Goal: Communication & Community: Answer question/provide support

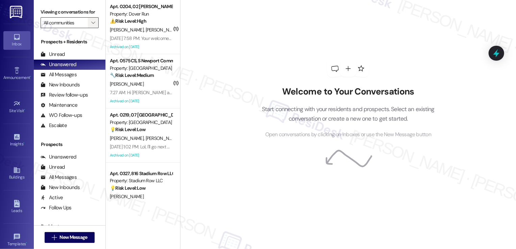
click at [91, 25] on icon "" at bounding box center [93, 22] width 4 height 5
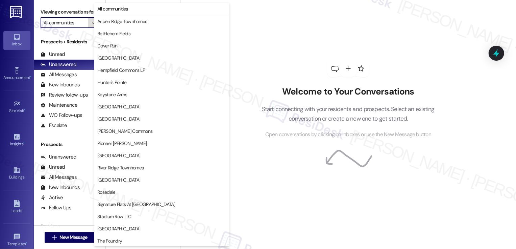
type input "Walnut 38"
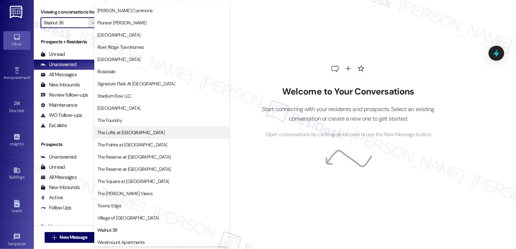
scroll to position [134, 0]
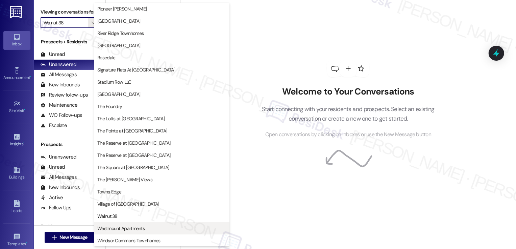
click at [119, 223] on button "Westmount Apartments" at bounding box center [161, 228] width 135 height 12
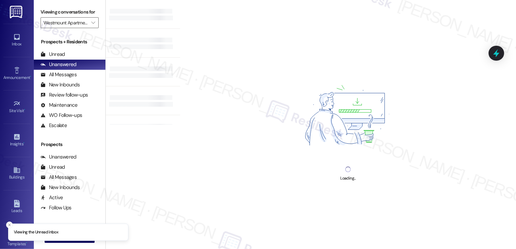
type input "Westmount Apartments"
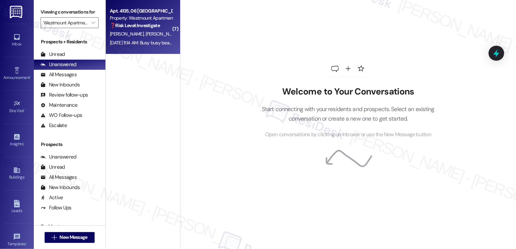
click at [137, 46] on div "Aug 15, 2025 at 11:14 AM: Busy busy beaver you are! Haha Aug 15, 2025 at 11:14 …" at bounding box center [157, 43] width 94 height 6
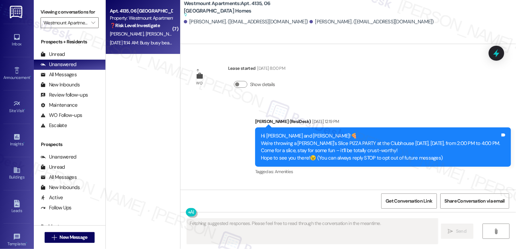
scroll to position [1491, 0]
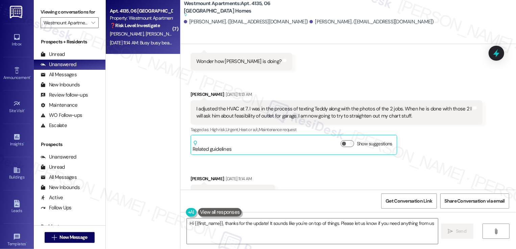
type textarea "Hi {{first_name}}, thanks for the update! It sounds like you're on top of thing…"
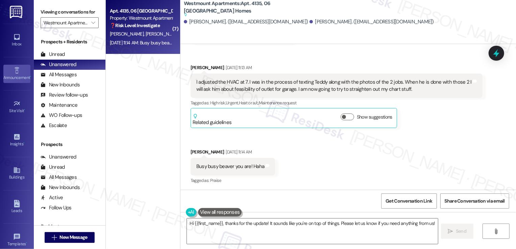
click at [19, 71] on link "Announcement •" at bounding box center [16, 74] width 27 height 18
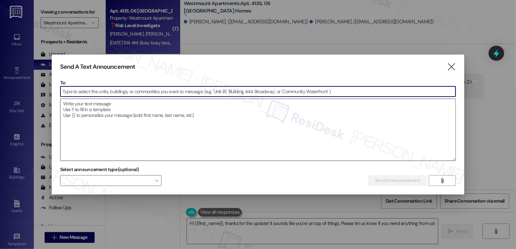
click at [115, 118] on textarea at bounding box center [259, 130] width 396 height 62
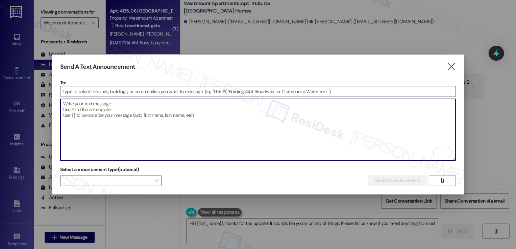
paste textarea "Hi {{first_name}}! Reminder! Join us for Frank-Fest tomorrow, August 19th, from…"
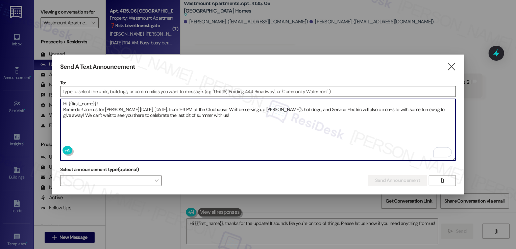
type textarea "Hi {{first_name}}! Reminder! Join us for Frank-Fest tomorrow, August 19th, from…"
click at [87, 92] on input at bounding box center [259, 91] width 396 height 10
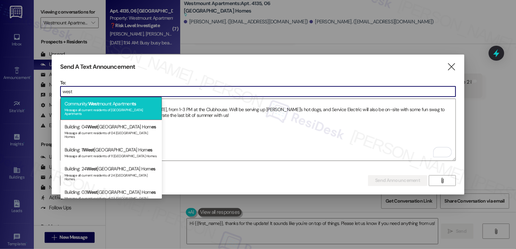
type input "west"
click at [98, 105] on span "West" at bounding box center [93, 103] width 10 height 6
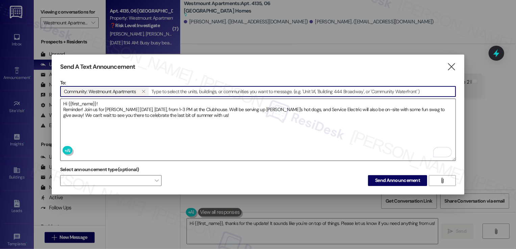
click at [65, 107] on textarea "Hi {{first_name}}! Reminder! Join us for Frank-Fest tomorrow, August 19th, from…" at bounding box center [259, 130] width 396 height 62
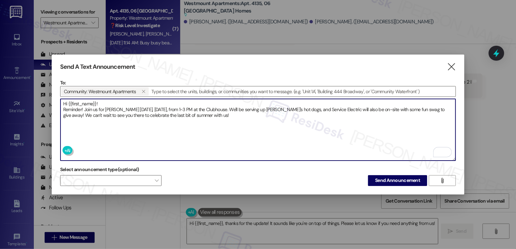
click at [221, 117] on textarea "Hi {{first_name}}! Reminder! Join us for Frank-Fest tomorrow, August 19th, from…" at bounding box center [259, 130] width 396 height 62
click at [387, 175] on button "Send Announcement" at bounding box center [397, 180] width 59 height 11
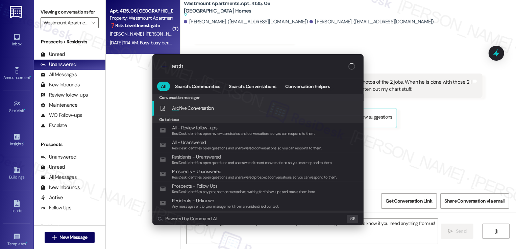
type input "archi"
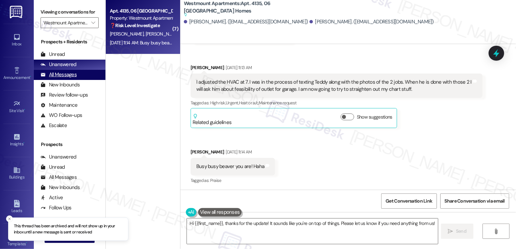
click at [71, 78] on div "All Messages" at bounding box center [59, 74] width 36 height 7
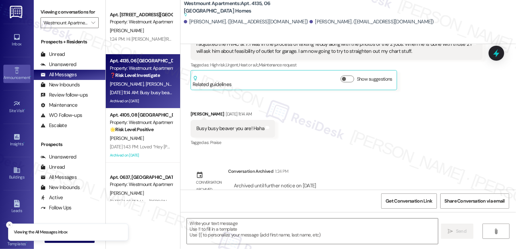
click at [26, 74] on div "Announcement •" at bounding box center [17, 77] width 34 height 7
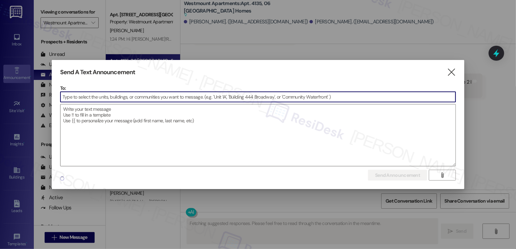
scroll to position [1490, 0]
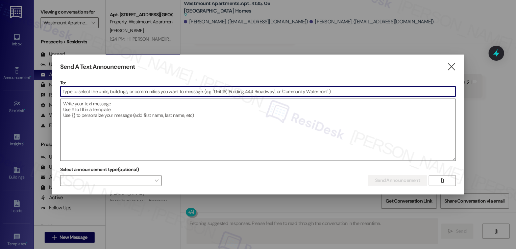
click at [118, 114] on textarea at bounding box center [259, 130] width 396 height 62
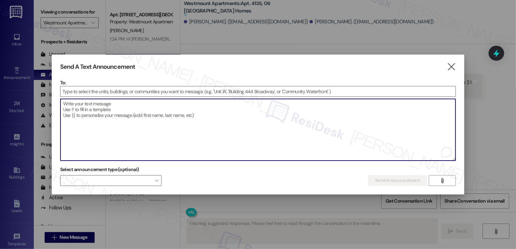
click at [130, 25] on div at bounding box center [258, 124] width 516 height 249
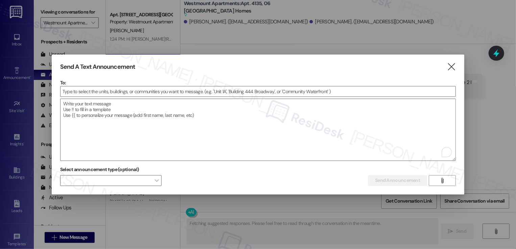
click at [130, 25] on div at bounding box center [258, 124] width 516 height 249
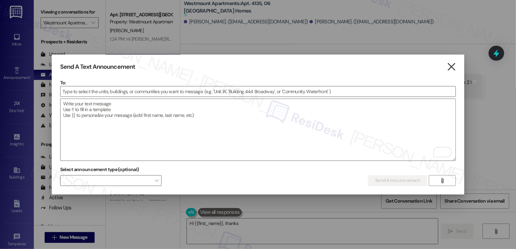
click at [451, 63] on icon "" at bounding box center [451, 66] width 9 height 7
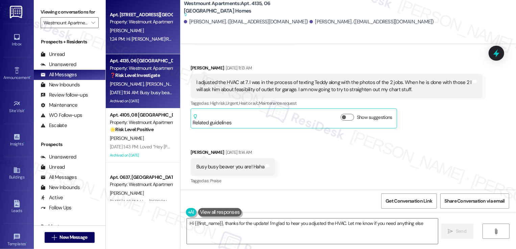
type textarea "Hi {{first_name}}, thanks for the update! I'm glad to hear you adjusted the HVA…"
click at [149, 41] on div "1:24 PM: Hi Rosemary!Reminder! Join us for Frank-Fest tomorrow, August 19th, fr…" at bounding box center [471, 39] width 722 height 6
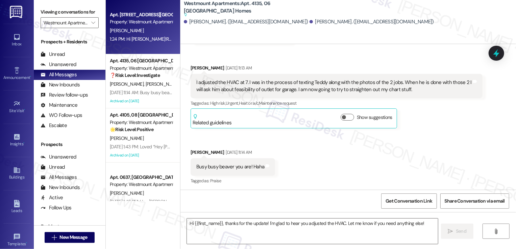
type textarea "Fetching suggested responses. Please feel free to read through the conversation…"
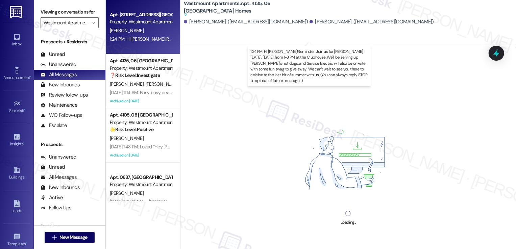
click at [149, 41] on div "1:24 PM: Hi Rosemary!Reminder! Join us for Frank-Fest tomorrow, August 19th, fr…" at bounding box center [471, 39] width 722 height 6
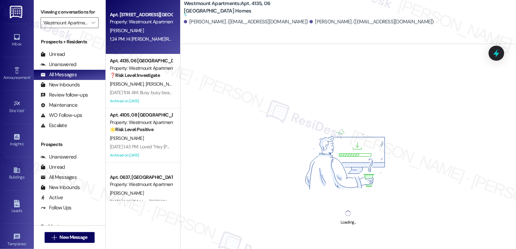
click at [139, 39] on div "1:24 PM: Hi Rosemary!Reminder! Join us for Frank-Fest tomorrow, August 19th, fr…" at bounding box center [471, 39] width 722 height 6
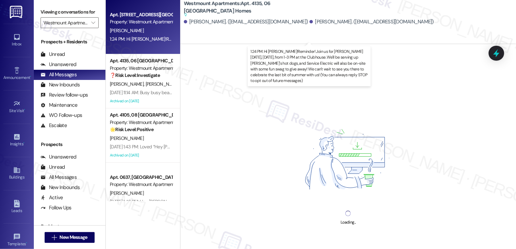
click at [139, 39] on div "1:24 PM: Hi Rosemary!Reminder! Join us for Frank-Fest tomorrow, August 19th, fr…" at bounding box center [471, 39] width 722 height 6
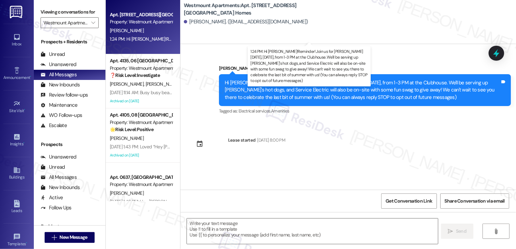
type textarea "Fetching suggested responses. Please feel free to read through the conversation…"
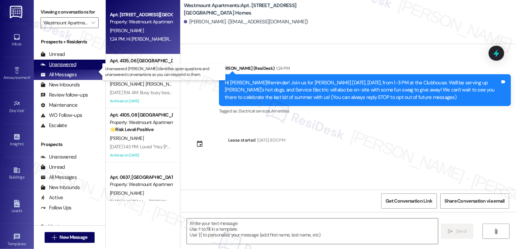
click at [90, 70] on div "Unanswered (0)" at bounding box center [70, 65] width 72 height 10
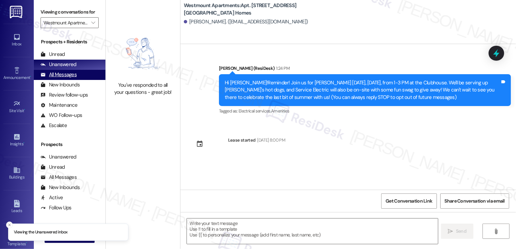
click at [87, 80] on div "All Messages (undefined)" at bounding box center [70, 75] width 72 height 10
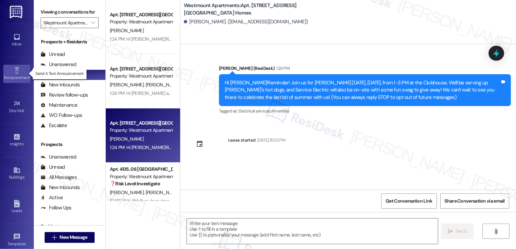
click at [18, 70] on icon at bounding box center [16, 70] width 7 height 7
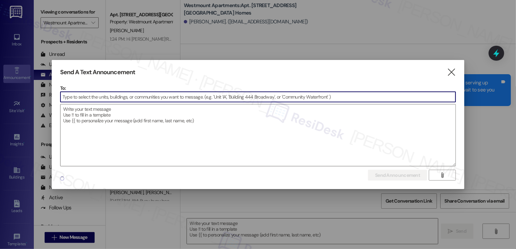
type textarea "Fetching suggested responses. Please feel free to read through the conversation…"
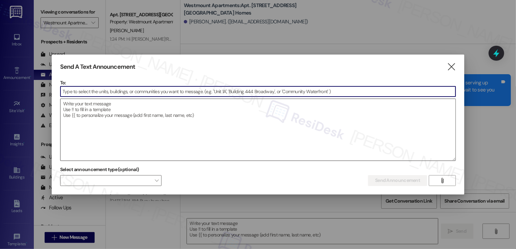
click at [231, 98] on div at bounding box center [258, 129] width 396 height 62
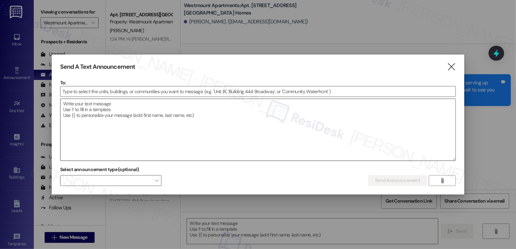
click at [234, 112] on textarea at bounding box center [259, 130] width 396 height 62
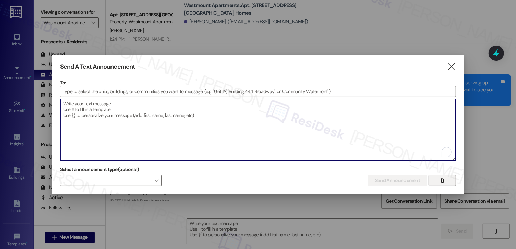
click at [433, 178] on button "" at bounding box center [442, 180] width 27 height 11
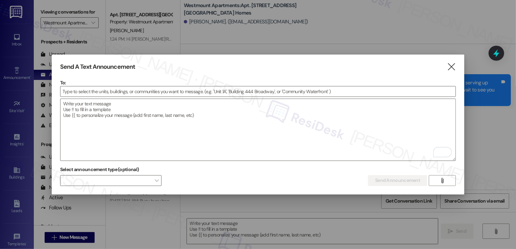
click at [116, 98] on div at bounding box center [258, 98] width 396 height 2
click at [114, 94] on input at bounding box center [259, 91] width 396 height 10
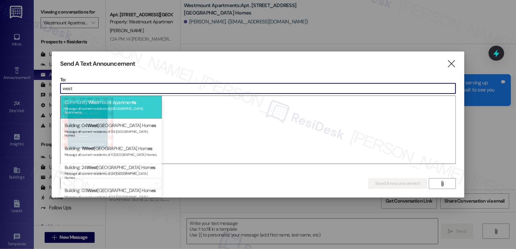
type input "west"
click at [116, 101] on div "Community: West mount Apartmen ts Message all current residents of Westmount Ap…" at bounding box center [111, 106] width 101 height 23
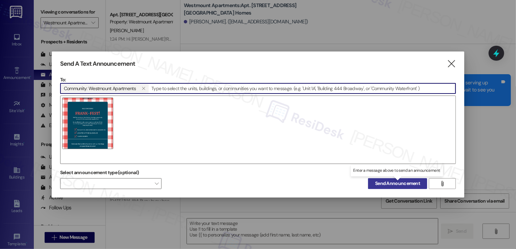
click at [391, 184] on span "Send Announcement" at bounding box center [397, 183] width 45 height 7
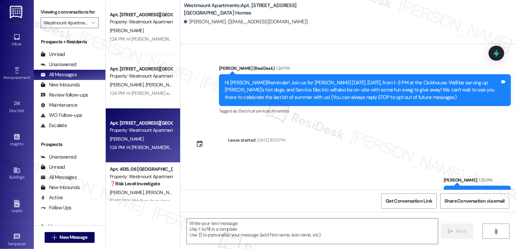
scroll to position [112, 0]
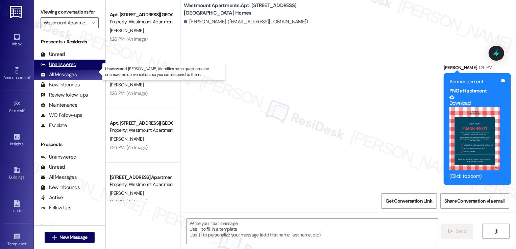
click at [81, 70] on div "Unanswered (0)" at bounding box center [70, 65] width 72 height 10
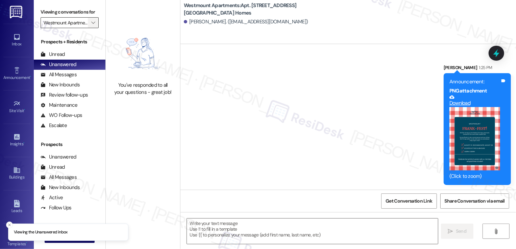
click at [91, 25] on icon "" at bounding box center [93, 22] width 4 height 5
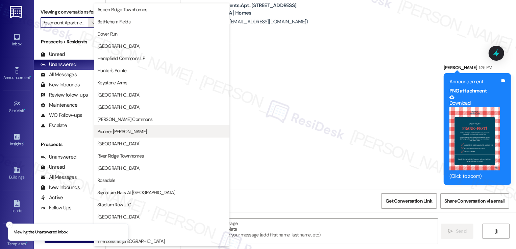
scroll to position [0, 0]
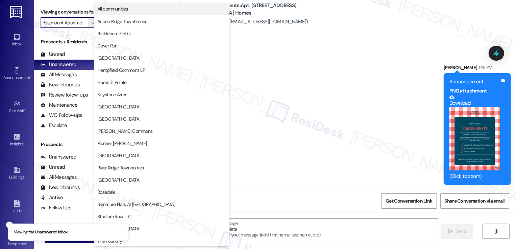
click at [117, 7] on span "All communities" at bounding box center [112, 8] width 31 height 7
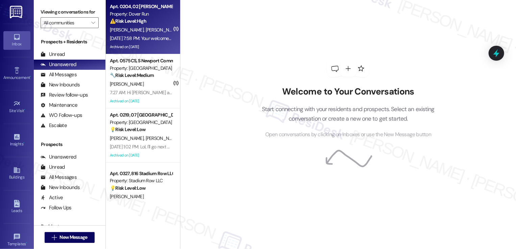
click at [159, 26] on div "D. Hildebrand A. Hildebrand" at bounding box center [141, 30] width 64 height 8
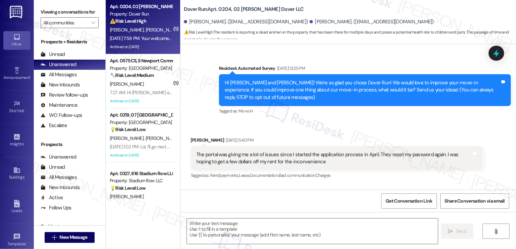
scroll to position [6153, 0]
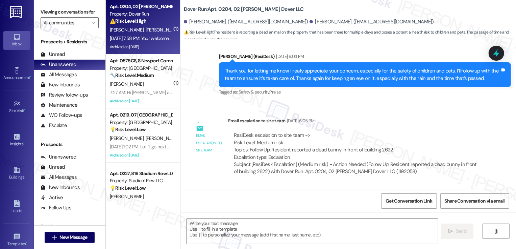
type textarea "Fetching suggested responses. Please feel free to read through the conversation…"
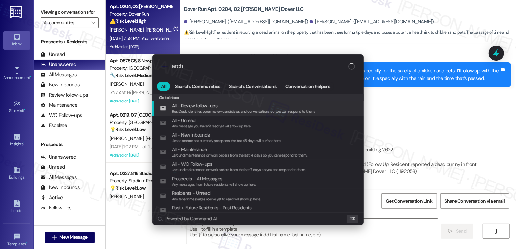
type input "archi"
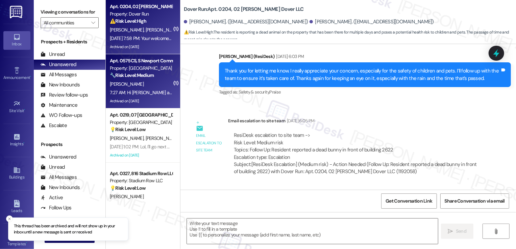
click at [148, 76] on strong "🔧 Risk Level: Medium" at bounding box center [132, 75] width 44 height 6
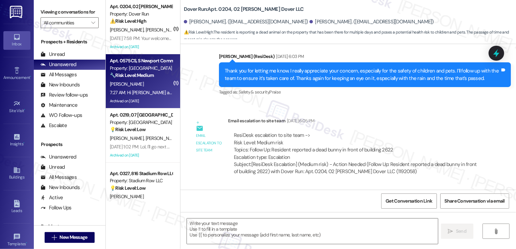
type textarea "Fetching suggested responses. Please feel free to read through the conversation…"
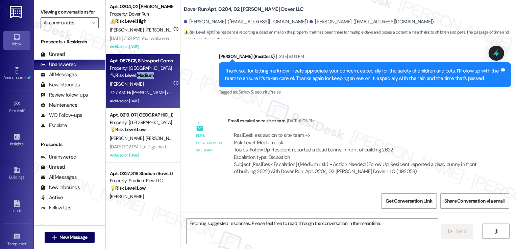
click at [148, 76] on strong "🔧 Risk Level: Medium" at bounding box center [132, 75] width 44 height 6
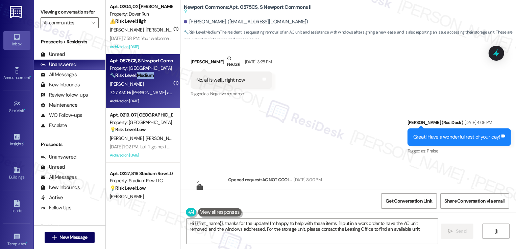
scroll to position [9769, 0]
click at [235, 203] on span "button" at bounding box center [237, 205] width 4 height 4
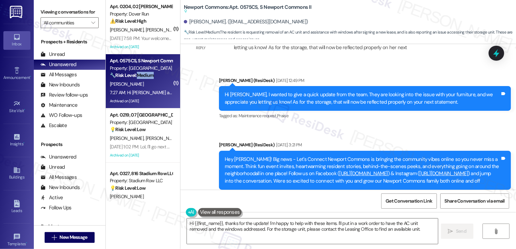
scroll to position [10676, 0]
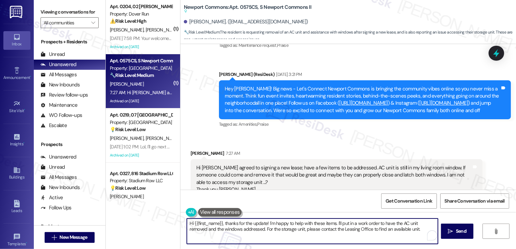
drag, startPoint x: 220, startPoint y: 223, endPoint x: 235, endPoint y: 245, distance: 26.5
click at [235, 245] on div "Hi {{first_name}}, thanks for the update! I'm happy to help with these items. I…" at bounding box center [349, 237] width 336 height 51
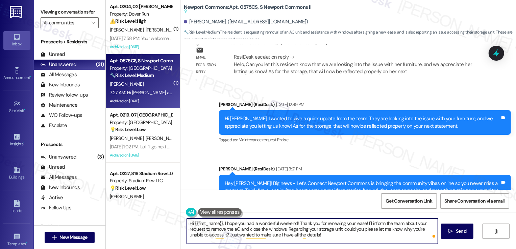
scroll to position [10583, 0]
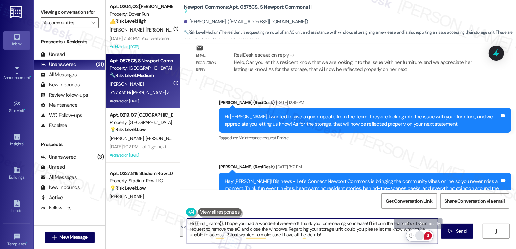
click at [421, 235] on div "Rewrite with Grammarly" at bounding box center [419, 235] width 7 height 8
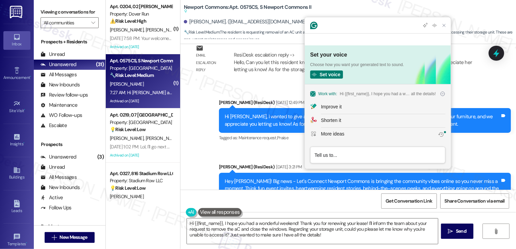
scroll to position [0, 0]
click at [339, 104] on div "Improve it" at bounding box center [331, 106] width 21 height 7
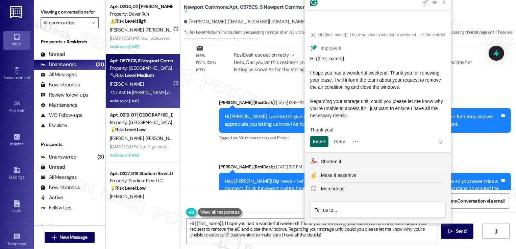
click at [323, 141] on div "Insert" at bounding box center [319, 141] width 13 height 11
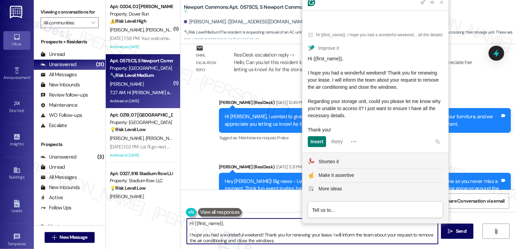
click at [203, 236] on textarea "Hi {{first_name}}, I hope you had a wonderful weekend! Thank you for renewing y…" at bounding box center [312, 230] width 251 height 25
click at [187, 237] on textarea "Hi {{first_name}}, I hope you had a wonderful weekend! Thank you for renewing y…" at bounding box center [312, 230] width 251 height 25
click at [443, 5] on icon "Close Grammarly Assistant" at bounding box center [441, 2] width 5 height 5
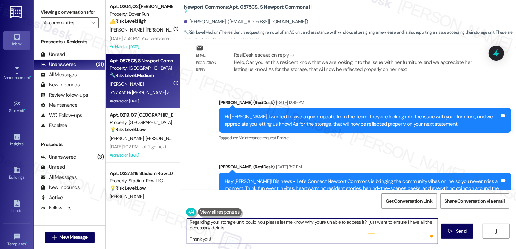
scroll to position [19, 0]
click at [187, 238] on textarea "Hi {{first_name}}, I hope you had a wonderful weekend! Thank you for renewing y…" at bounding box center [312, 230] width 251 height 25
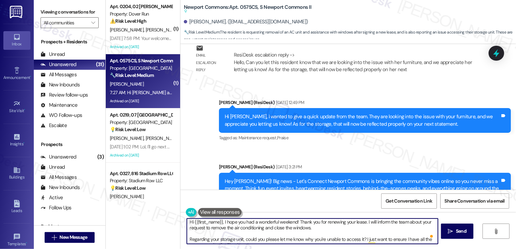
scroll to position [0, 0]
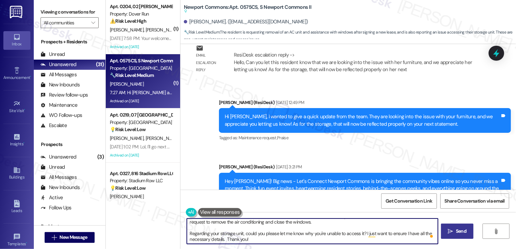
type textarea "Hi {{first_name}}, I hope you had a wonderful weekend! Thank you for renewing y…"
click at [453, 232] on span " Send" at bounding box center [457, 230] width 21 height 7
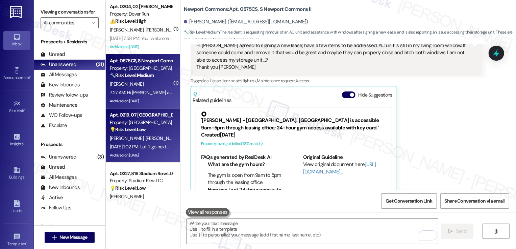
click at [166, 130] on div "Apt. 0219, 07 Windsor Commons Townhomes Property: Windsor Commons Townhomes 💡 R…" at bounding box center [141, 122] width 64 height 23
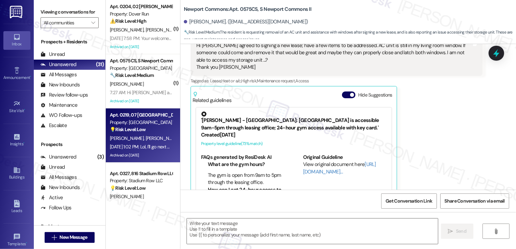
click at [166, 130] on div "Apt. 0219, 07 Windsor Commons Townhomes Property: Windsor Commons Townhomes 💡 R…" at bounding box center [141, 122] width 64 height 23
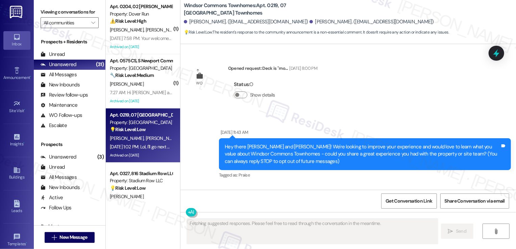
type textarea "Fetching suggested responses. Please feel free to read through the conversation…"
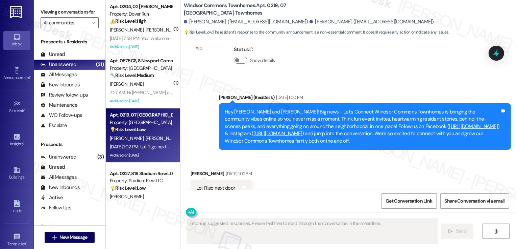
click at [286, 155] on div "Received via SMS Thomas Barber Aug 12, 2025 at 1:02 PM Lol, I'll go next door T…" at bounding box center [349, 178] width 336 height 47
click at [296, 159] on div "Received via SMS Thomas Barber Aug 12, 2025 at 1:02 PM Lol, I'll go next door T…" at bounding box center [349, 178] width 336 height 47
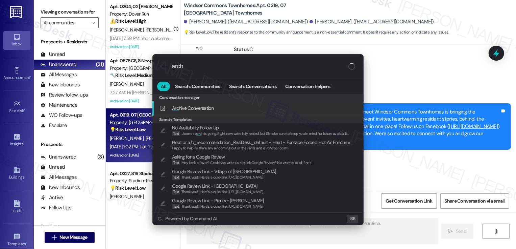
type input "archi"
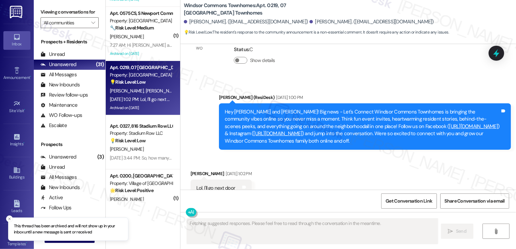
click at [144, 134] on div "Property: Stadium Row LLC" at bounding box center [141, 132] width 63 height 7
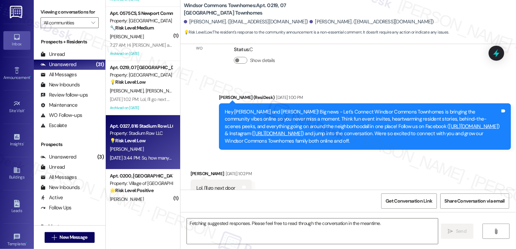
click at [144, 134] on div "Property: Stadium Row LLC" at bounding box center [141, 132] width 63 height 7
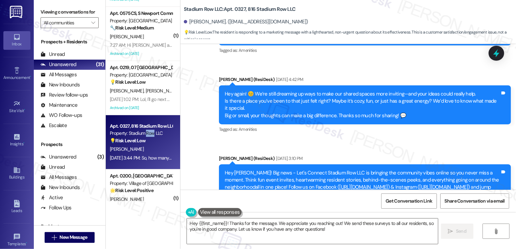
click at [281, 233] on div "Tyler White Aug 11, 2025 at 3:44 PM" at bounding box center [296, 237] width 210 height 9
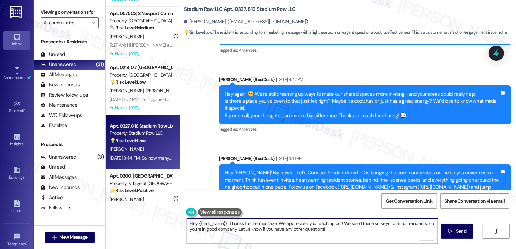
drag, startPoint x: 231, startPoint y: 223, endPoint x: 339, endPoint y: 231, distance: 109.2
click at [339, 231] on textarea "Hey {{first_name}}! Thanks for the message. We appreciate you reaching out! We …" at bounding box center [312, 230] width 251 height 25
type textarea "Hey {{first_name}}! Apologies as I have seem to missed your message! We actuall…"
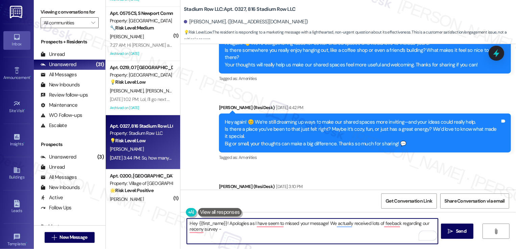
scroll to position [6598, 0]
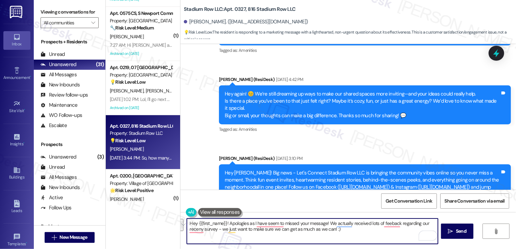
click at [332, 229] on textarea "Hey {{first_name}}! Apologies as I have seem to missed your message! We actuall…" at bounding box center [312, 230] width 251 height 25
drag, startPoint x: 333, startPoint y: 230, endPoint x: 330, endPoint y: 230, distance: 3.7
click at [330, 230] on textarea "Hey {{first_name}}! Apologies as I have seem to missed your message! We actuall…" at bounding box center [312, 230] width 251 height 25
paste textarea "Sorry I missed your message! We got lots of feedback from our recent survey and…"
click at [293, 223] on textarea "Hey {{first_name}}! Sorry I missed your message! We got lots of feedback from o…" at bounding box center [312, 230] width 251 height 25
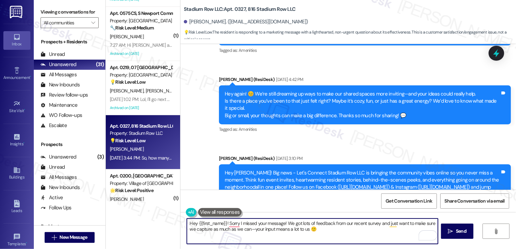
click at [202, 230] on textarea "Hey {{first_name}}! Sorry I missed your message! We got lots of feedback from o…" at bounding box center [312, 230] width 251 height 25
click at [250, 230] on textarea "Hey {{first_name}}! Sorry I missed your message! We got lots of feedback from o…" at bounding box center [312, 230] width 251 height 25
click at [305, 228] on textarea "Hey {{first_name}}! Sorry I missed your message! We got lots of feedback from o…" at bounding box center [312, 230] width 251 height 25
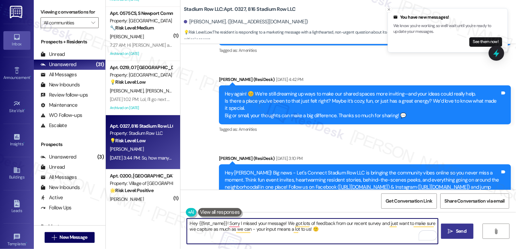
type textarea "Hey {{first_name}}! Sorry I missed your message! We got lots of feedback from o…"
click at [450, 232] on icon "" at bounding box center [450, 230] width 5 height 5
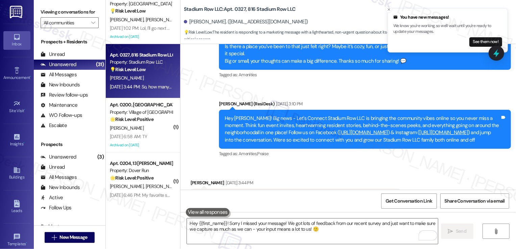
scroll to position [157, 0]
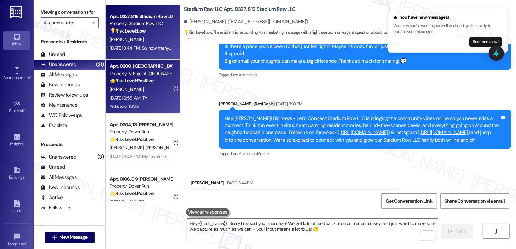
click at [142, 83] on strong "🌟 Risk Level: Positive" at bounding box center [132, 80] width 44 height 6
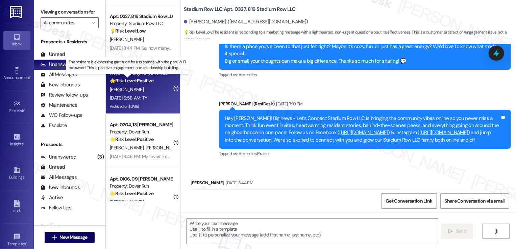
click at [142, 83] on strong "🌟 Risk Level: Positive" at bounding box center [132, 80] width 44 height 6
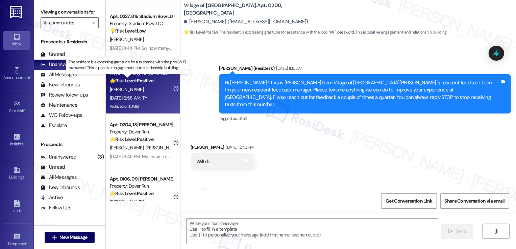
type textarea "Fetching suggested responses. Please feel free to read through the conversation…"
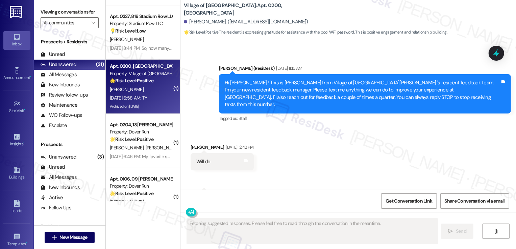
scroll to position [8401, 0]
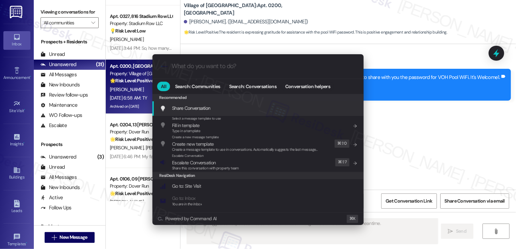
type input "a"
type textarea "Updating..."
type input "ar"
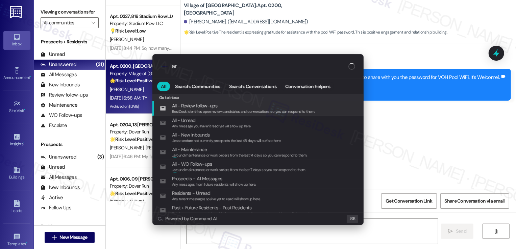
type textarea "Hi"
type input "arch"
type textarea "Hi {{first_name}}"
type input "archi"
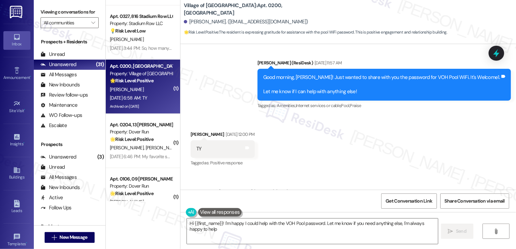
type textarea "Hi {{first_name}}! I'm happy I could help with the VOH Pool password. Let me kn…"
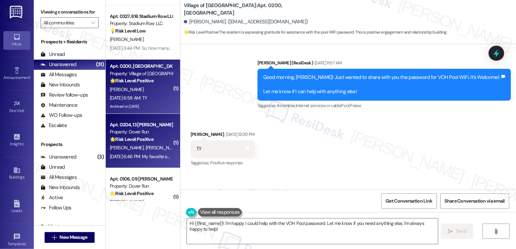
click at [143, 140] on strong "🌟 Risk Level: Positive" at bounding box center [132, 139] width 44 height 6
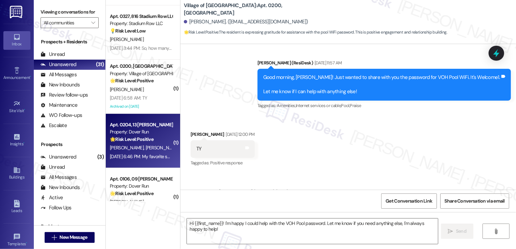
click at [143, 140] on strong "🌟 Risk Level: Positive" at bounding box center [132, 139] width 44 height 6
type textarea "Fetching suggested responses. Please feel free to read through the conversation…"
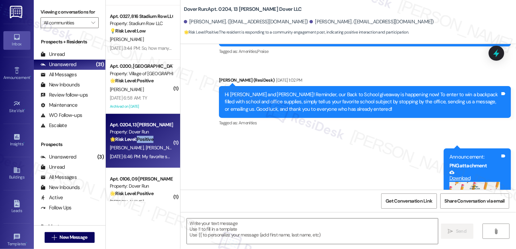
scroll to position [766, 0]
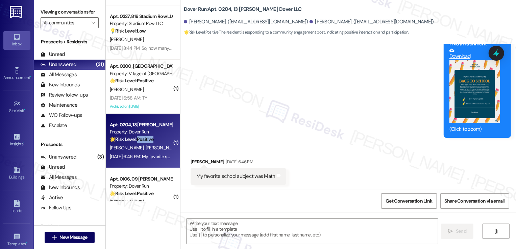
click at [463, 97] on button "Zoom image" at bounding box center [475, 92] width 51 height 64
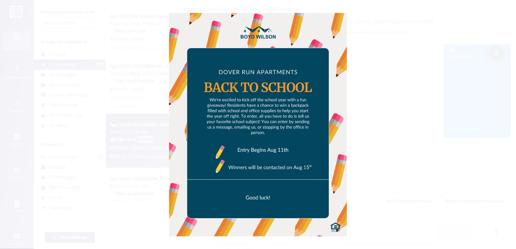
click at [440, 132] on button "Unzoom image" at bounding box center [258, 124] width 516 height 249
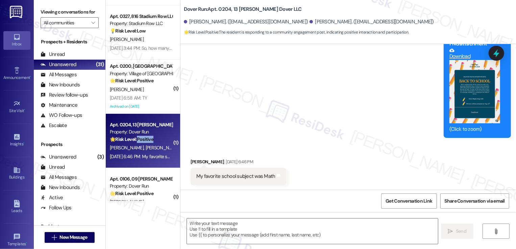
click at [455, 99] on button "Zoom image" at bounding box center [475, 92] width 51 height 64
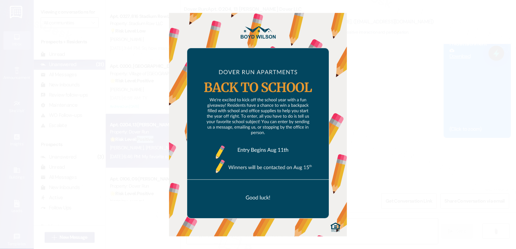
click at [416, 116] on button "Unzoom image" at bounding box center [258, 124] width 516 height 249
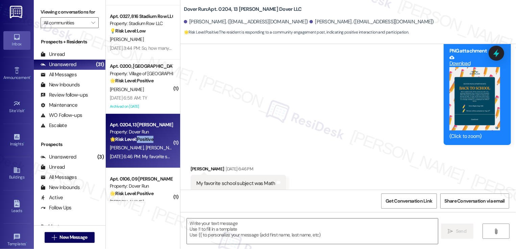
scroll to position [758, 0]
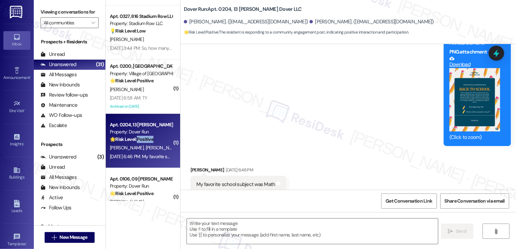
click at [470, 108] on button "Zoom image" at bounding box center [475, 100] width 51 height 64
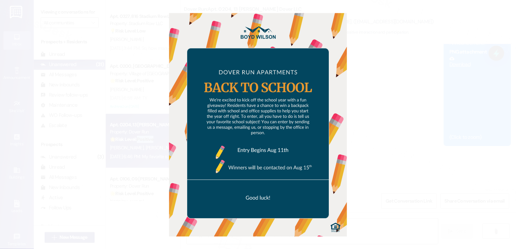
click at [434, 121] on button "Unzoom image" at bounding box center [258, 124] width 516 height 249
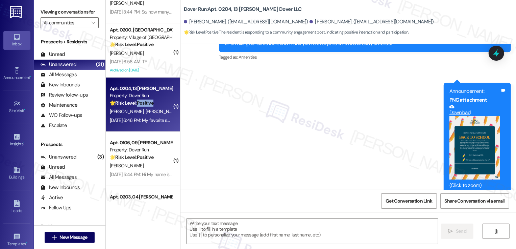
scroll to position [203, 0]
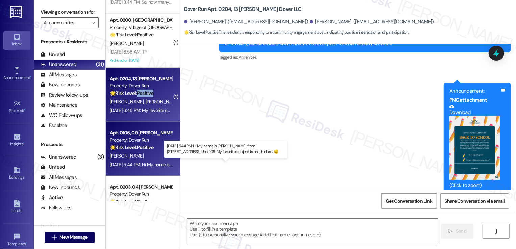
click at [152, 166] on div "[DATE] 5:44 PM: Hi My name is [PERSON_NAME] from [STREET_ADDRESS] Unit 106. My …" at bounding box center [227, 164] width 235 height 6
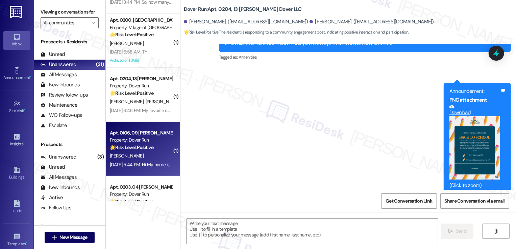
type textarea "Fetching suggested responses. Please feel free to read through the conversation…"
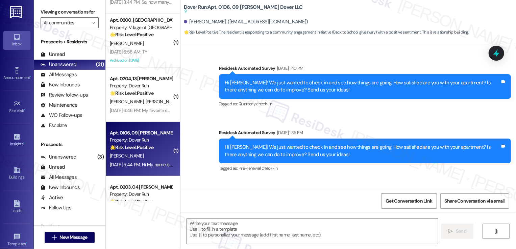
scroll to position [4045, 0]
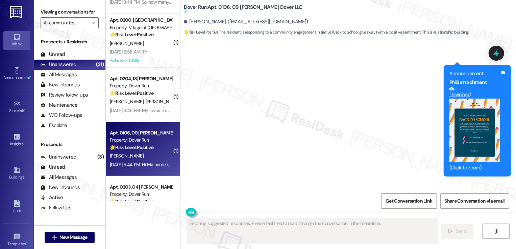
click at [474, 103] on button "Zoom image" at bounding box center [475, 130] width 51 height 64
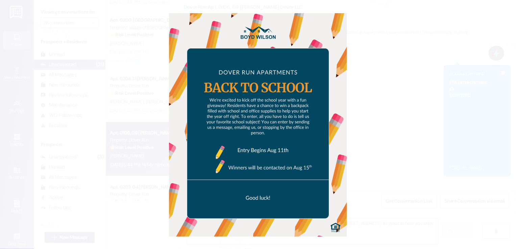
type textarea "Hi [PERSON_NAME], welcome to the community! We're so glad to have you at [STREE…"
click at [425, 126] on button "Unzoom image" at bounding box center [258, 124] width 516 height 249
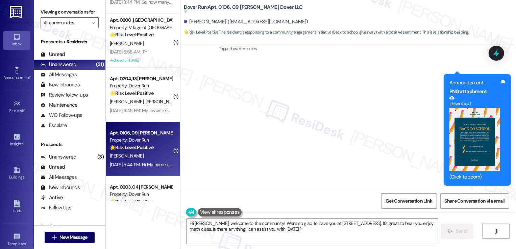
scroll to position [4046, 0]
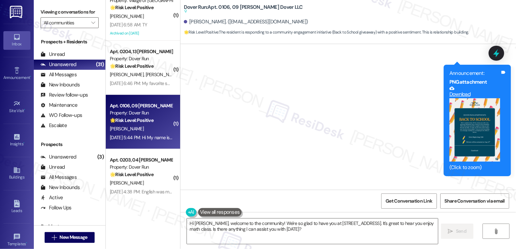
scroll to position [264, 0]
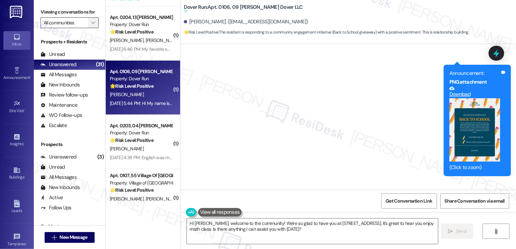
click at [91, 25] on icon "" at bounding box center [93, 22] width 4 height 5
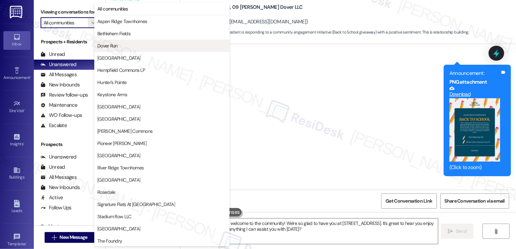
click at [114, 43] on span "Dover Run" at bounding box center [107, 45] width 20 height 7
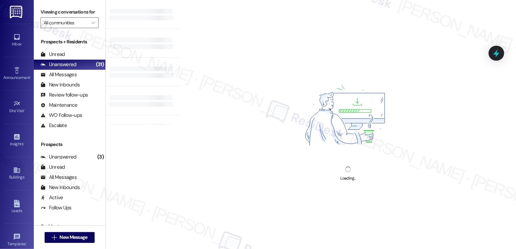
type input "Dover Run"
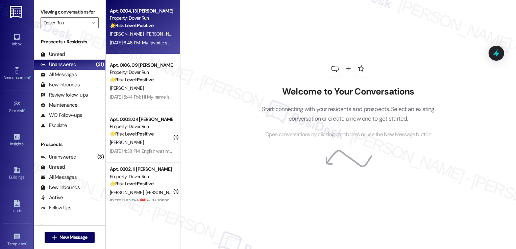
click at [147, 38] on div "[PERSON_NAME] [PERSON_NAME]" at bounding box center [141, 34] width 64 height 8
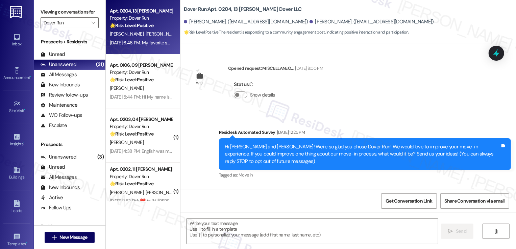
scroll to position [766, 0]
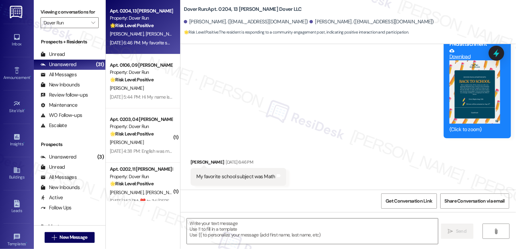
type textarea "Fetching suggested responses. Please feel free to read through the conversation…"
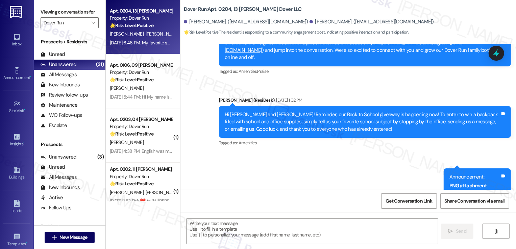
scroll to position [624, 0]
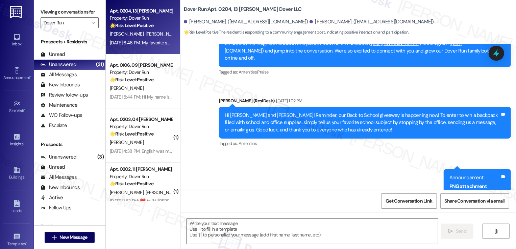
click at [220, 233] on textarea at bounding box center [312, 230] width 251 height 25
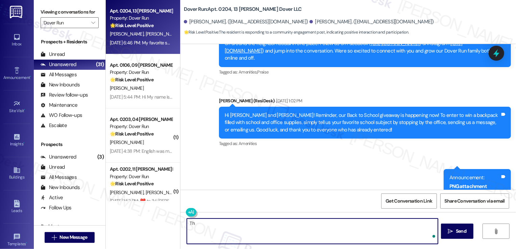
type textarea "T"
type textarea "I"
type textarea "H"
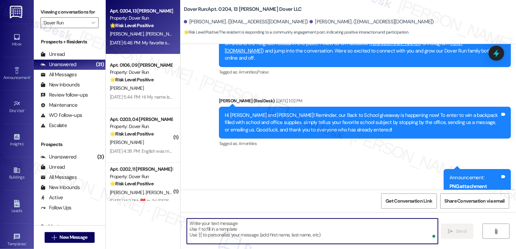
type textarea "T"
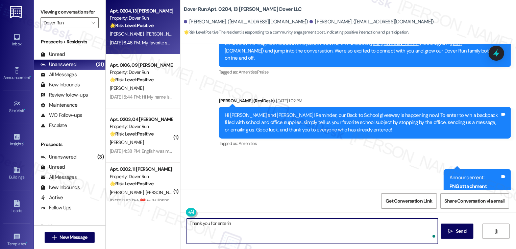
type textarea "Thank you for entering"
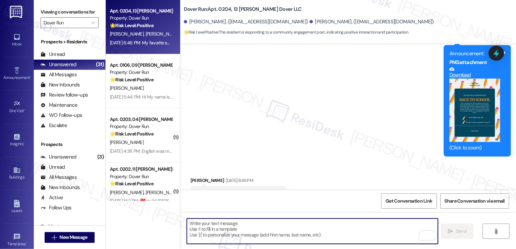
scroll to position [766, 0]
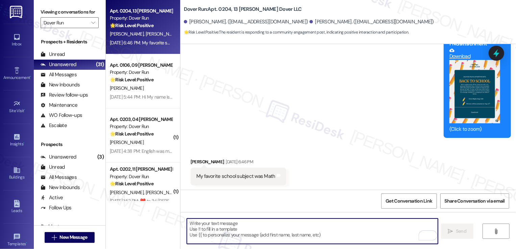
click at [256, 225] on textarea "To enrich screen reader interactions, please activate Accessibility in Grammarl…" at bounding box center [312, 230] width 251 height 25
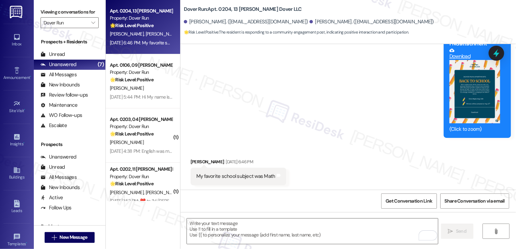
scroll to position [676, 0]
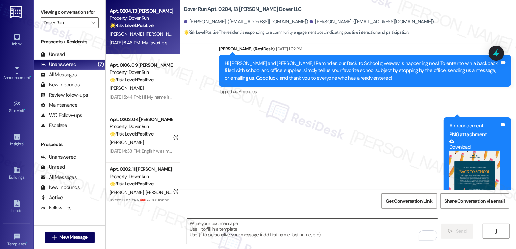
click at [218, 227] on textarea "To enrich screen reader interactions, please activate Accessibility in Grammarl…" at bounding box center [312, 230] width 251 height 25
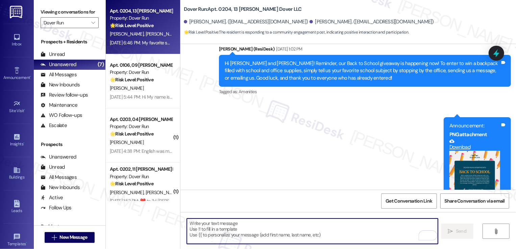
paste textarea "Hi {{first_name}}, thank you so much for entering our giveaway! 🎉 While you wer…"
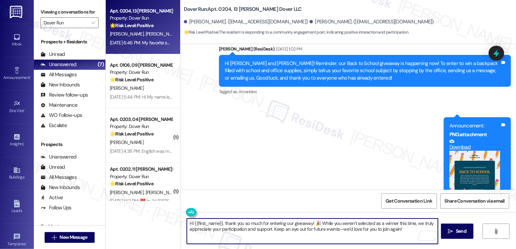
scroll to position [766, 0]
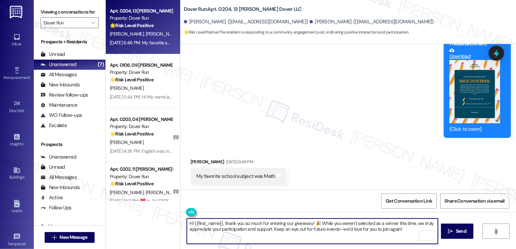
click at [211, 224] on textarea "Hi {{first_name}}, thank you so much for entering our giveaway! 🎉 While you wer…" at bounding box center [312, 230] width 251 height 25
click at [301, 223] on textarea "Hi [PERSON_NAME], thank you so much for entering our giveaway! 🎉 While you were…" at bounding box center [312, 230] width 251 height 25
drag, startPoint x: 299, startPoint y: 223, endPoint x: 397, endPoint y: 225, distance: 98.1
click at [397, 225] on textarea "Hi [PERSON_NAME], thank you so much for entering our giveaway! While you weren’…" at bounding box center [312, 230] width 251 height 25
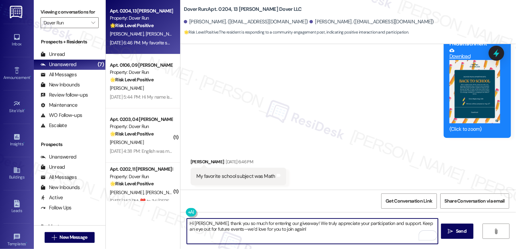
click at [221, 227] on textarea "Hi [PERSON_NAME], thank you so much for entering our giveaway! We truly appreci…" at bounding box center [312, 230] width 251 height 25
click at [309, 229] on textarea "Hi [PERSON_NAME], thank you so much for entering our giveaway! We truly appreci…" at bounding box center [312, 230] width 251 height 25
type textarea "Hi [PERSON_NAME], thank you so much for entering our giveaway! We truly appreci…"
click at [458, 231] on span "Send" at bounding box center [461, 230] width 10 height 7
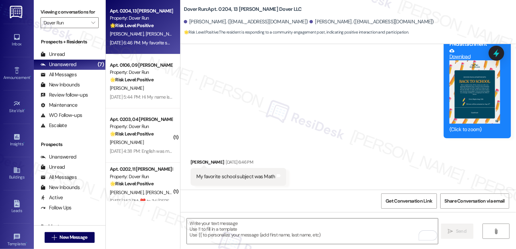
scroll to position [821, 0]
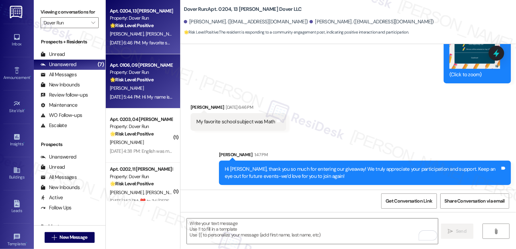
click at [141, 64] on div "Apt. 0106, 09 [PERSON_NAME] Dover LLC" at bounding box center [141, 65] width 63 height 7
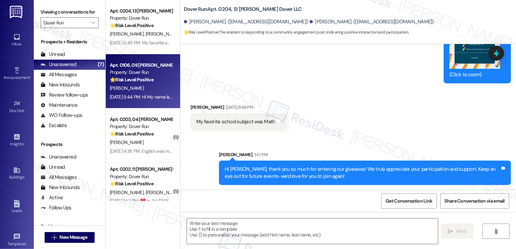
type textarea "Fetching suggested responses. Please feel free to read through the conversation…"
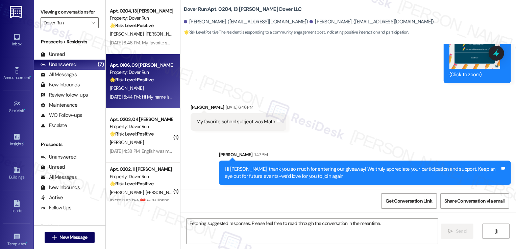
click at [141, 64] on div "Apt. 0106, 09 [PERSON_NAME] Dover LLC" at bounding box center [141, 65] width 63 height 7
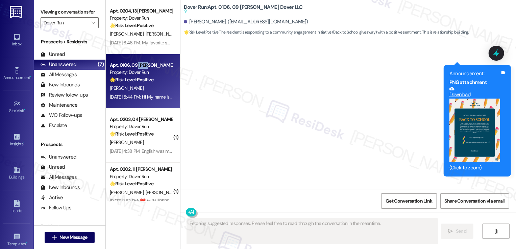
scroll to position [4046, 0]
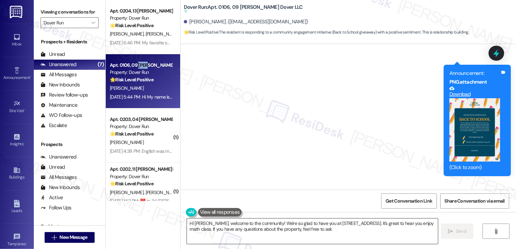
type textarea "Hi [PERSON_NAME], welcome to the community! We're so glad to have you at [STREE…"
click at [231, 227] on textarea "Hi [PERSON_NAME], welcome to the community! We're so glad to have you at [STREE…" at bounding box center [312, 230] width 251 height 25
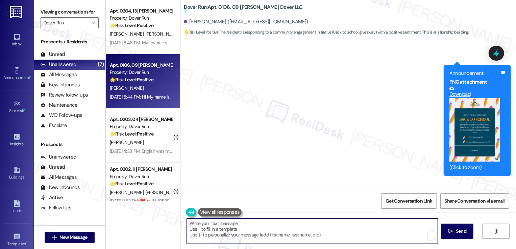
paste textarea "Hi [PERSON_NAME], thank you so much for entering our giveaway! We truly appreci…"
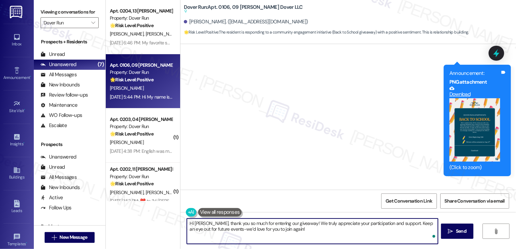
click at [197, 223] on textarea "Hi [PERSON_NAME], thank you so much for entering our giveaway! We truly appreci…" at bounding box center [312, 230] width 251 height 25
type textarea "Hi [PERSON_NAME], thank you so much for entering our giveaway! We truly appreci…"
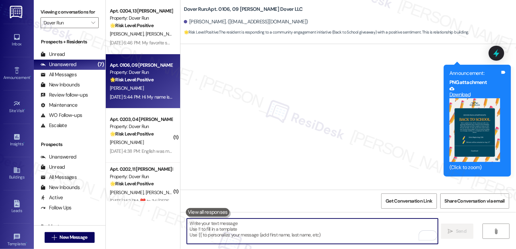
scroll to position [4080, 0]
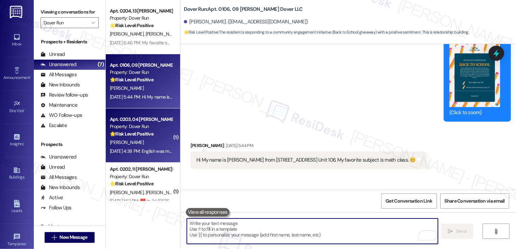
click at [161, 125] on div "Property: Dover Run" at bounding box center [141, 126] width 63 height 7
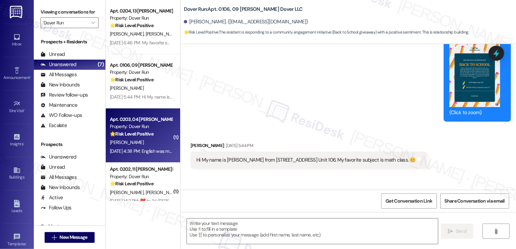
click at [161, 125] on div "Property: Dover Run" at bounding box center [141, 126] width 63 height 7
type textarea "Fetching suggested responses. Please feel free to read through the conversation…"
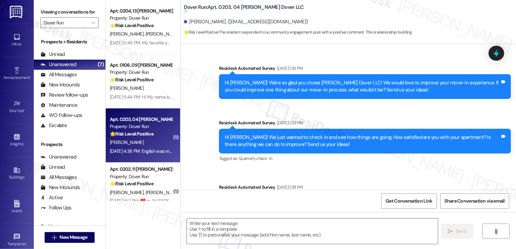
scroll to position [4422, 0]
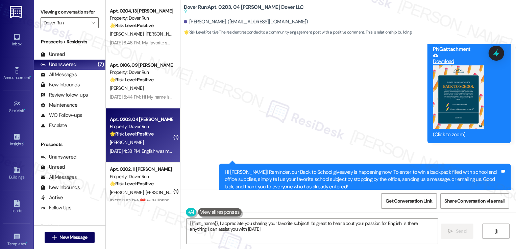
type textarea "{{first_name}}, I appreciate you sharing your favorite subject! It's great to h…"
click at [225, 223] on textarea "{{first_name}}, I appreciate you sharing your favorite subject! It's great to h…" at bounding box center [312, 230] width 251 height 25
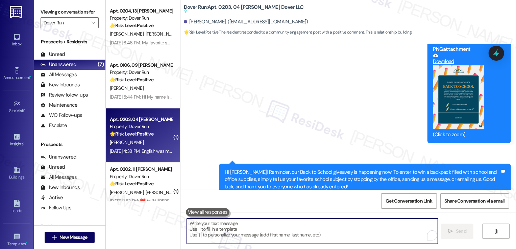
paste textarea "Hi [PERSON_NAME], thank you so much for entering our giveaway! We truly appreci…"
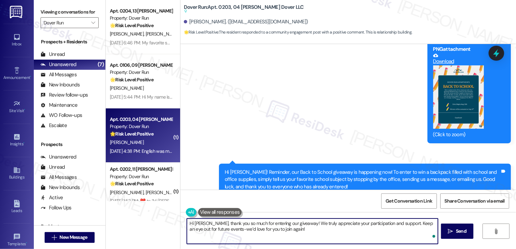
click at [199, 226] on textarea "Hi [PERSON_NAME], thank you so much for entering our giveaway! We truly appreci…" at bounding box center [312, 230] width 251 height 25
type textarea "Hi [PERSON_NAME], thank you so much for entering our giveaway! We truly appreci…"
click at [453, 229] on span " Send" at bounding box center [457, 230] width 21 height 7
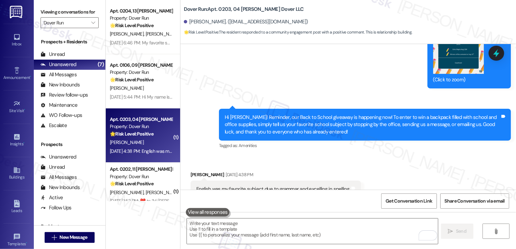
scroll to position [58, 0]
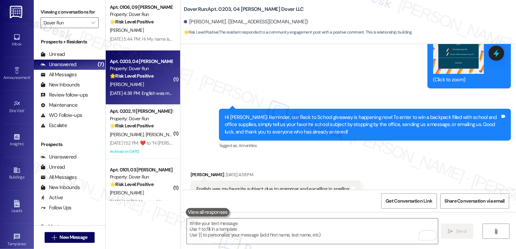
click at [138, 150] on div "Archived on [DATE]" at bounding box center [141, 151] width 64 height 8
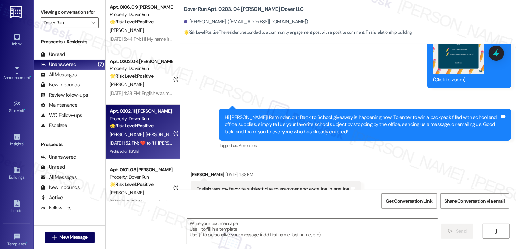
type textarea "Fetching suggested responses. Please feel free to read through the conversation…"
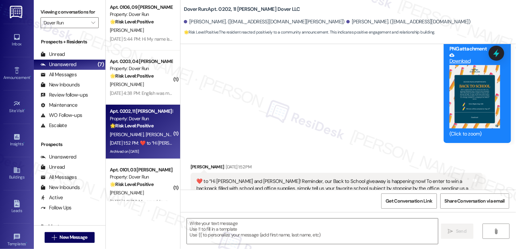
type textarea "Fetching suggested responses. Please feel free to read through the conversation…"
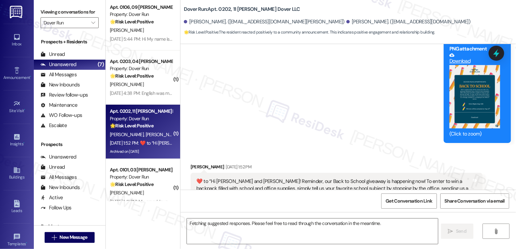
click at [147, 143] on div "[DATE] 1:52 PM:  ​❤️​ to “ Hi [PERSON_NAME] and [PERSON_NAME]! Reminder, our Ba…" at bounding box center [462, 143] width 705 height 6
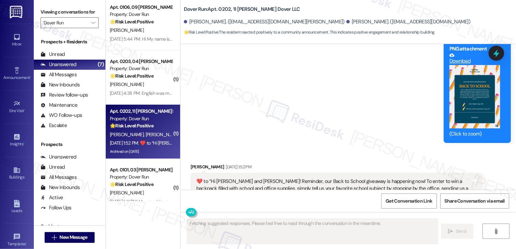
scroll to position [2208, 0]
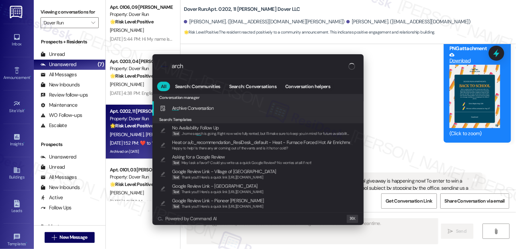
type input "archi"
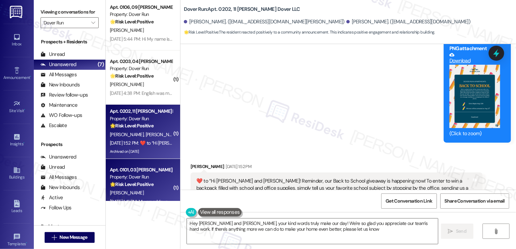
type textarea "Hey [PERSON_NAME] and [PERSON_NAME], your kind words truly make our day! We're …"
click at [166, 168] on div "Apt. 0101, 03 [PERSON_NAME] Dover LLC Property: Dover Run 🌟 Risk Level: Positiv…" at bounding box center [143, 186] width 74 height 54
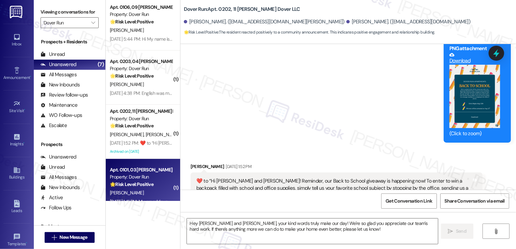
type textarea "Fetching suggested responses. Please feel free to read through the conversation…"
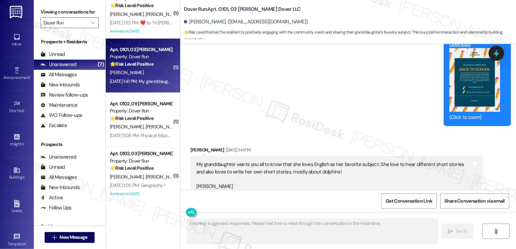
scroll to position [3836, 0]
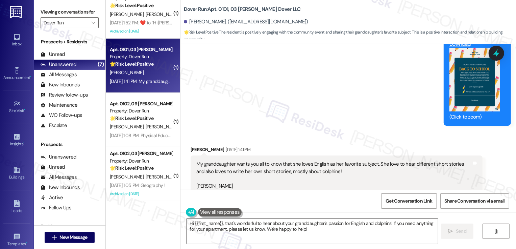
click at [228, 240] on textarea "Hi {{first_name}}, that's wonderful to hear about your granddaughter's passion …" at bounding box center [312, 230] width 251 height 25
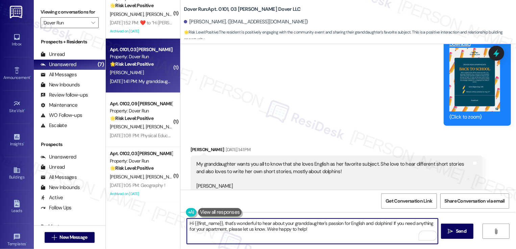
click at [259, 233] on textarea "Hi {{first_name}}, that's wonderful to hear about your granddaughter's passion …" at bounding box center [312, 230] width 251 height 25
drag, startPoint x: 388, startPoint y: 223, endPoint x: 391, endPoint y: 236, distance: 13.1
click at [391, 236] on textarea "Hi {{first_name}}, that's wonderful to hear about your granddaughter's passion …" at bounding box center [312, 230] width 251 height 25
paste textarea "Hi [PERSON_NAME], thank you so much for entering our giveaway! We truly appreci…"
drag, startPoint x: 391, startPoint y: 223, endPoint x: 254, endPoint y: 228, distance: 136.7
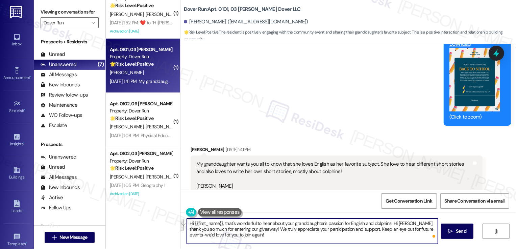
click at [254, 229] on textarea "Hi {{first_name}}, that's wonderful to hear about your granddaughter's passion …" at bounding box center [312, 230] width 251 height 25
click at [243, 233] on textarea "Hi {{first_name}}, that's wonderful to hear about your granddaughter's passion …" at bounding box center [312, 230] width 251 height 25
click at [328, 230] on textarea "Hi {{first_name}}, that's wonderful to hear about your granddaughter's passion …" at bounding box center [312, 230] width 251 height 25
click at [379, 223] on textarea "Hi {{first_name}}, that's wonderful to hear about your granddaughter's passion …" at bounding box center [312, 230] width 251 height 25
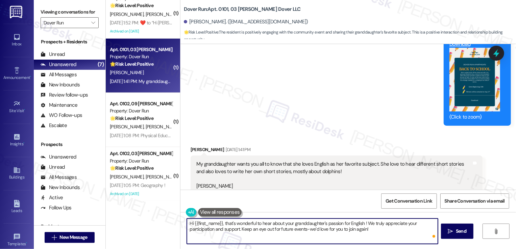
type textarea "Hi {{first_name}}, that's wonderful to hear about your granddaughter's passion …"
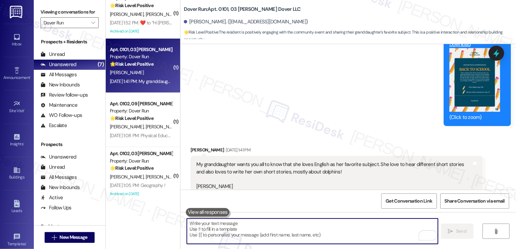
scroll to position [3891, 0]
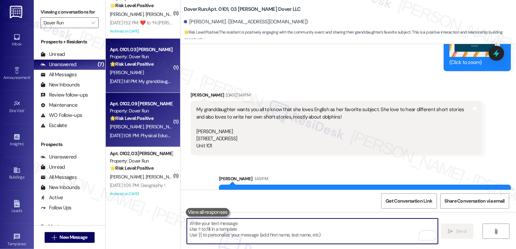
click at [162, 132] on div "[DATE] 1:08 PM: Physical Education [DATE] 1:08 PM: Physical Education" at bounding box center [144, 135] width 68 height 6
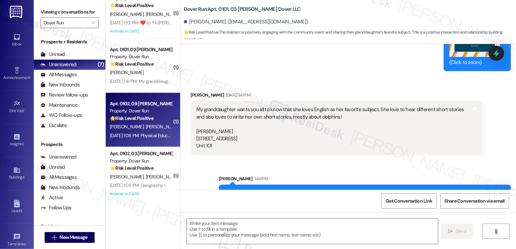
click at [162, 132] on div "[DATE] 1:08 PM: Physical Education [DATE] 1:08 PM: Physical Education" at bounding box center [144, 135] width 68 height 6
type textarea "Fetching suggested responses. Please feel free to read through the conversation…"
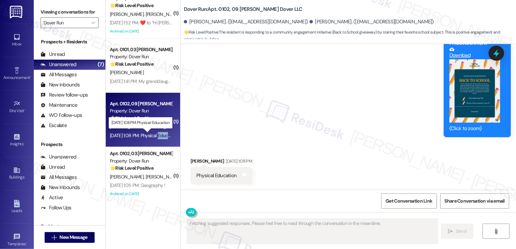
scroll to position [638, 0]
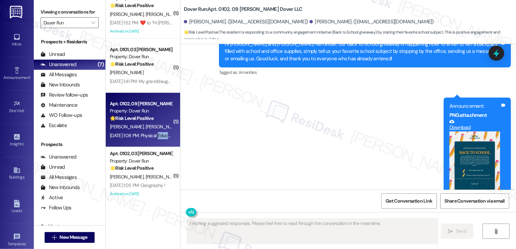
scroll to position [638, 0]
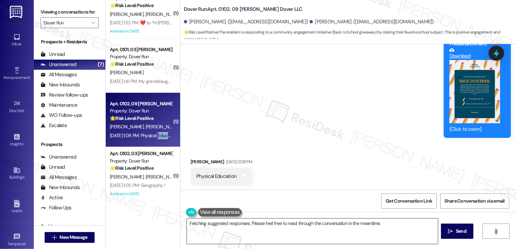
click at [210, 233] on textarea "Hi {{first_name}}, I do not understand what you mean by 'Physical Education'. C…" at bounding box center [312, 230] width 251 height 25
type textarea "Hi {{first_name}}, I do not understand what you mean by 'Physical Education'. C…"
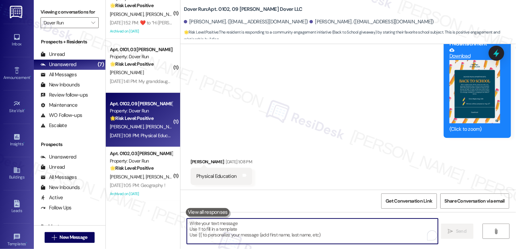
paste textarea "Hi [PERSON_NAME], thank you so much for entering our giveaway! We truly appreci…"
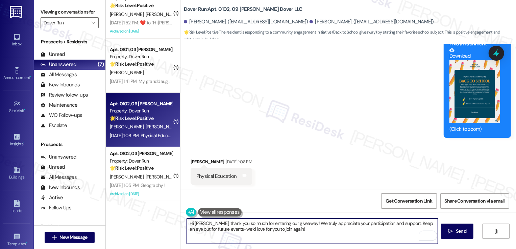
click at [197, 223] on textarea "Hi [PERSON_NAME], thank you so much for entering our giveaway! We truly appreci…" at bounding box center [312, 230] width 251 height 25
type textarea "Hi Ryland, thank you so much for entering our giveaway! We truly appreciate you…"
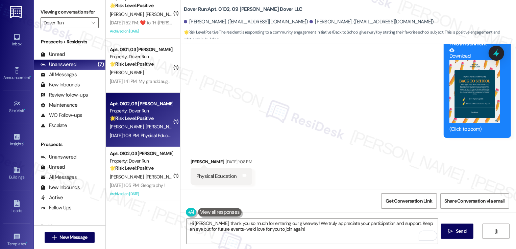
click at [459, 103] on button "Zoom image" at bounding box center [475, 92] width 51 height 64
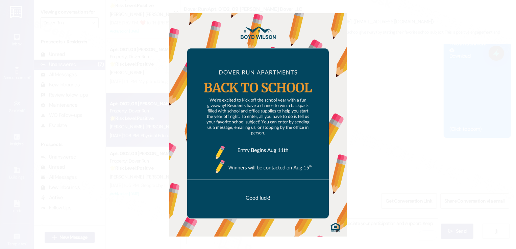
click at [430, 128] on button "Unzoom image" at bounding box center [258, 124] width 516 height 249
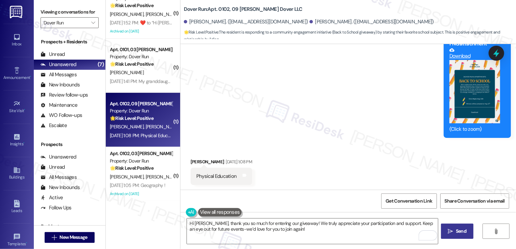
click at [461, 234] on button " Send" at bounding box center [457, 230] width 33 height 15
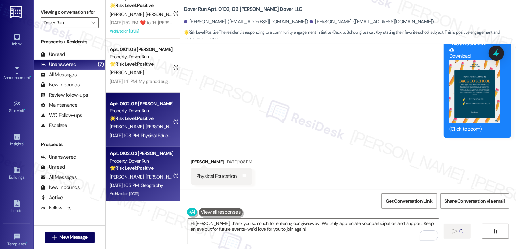
click at [158, 176] on div "J. Wallace P. Rolfingsmeyer" at bounding box center [141, 176] width 64 height 8
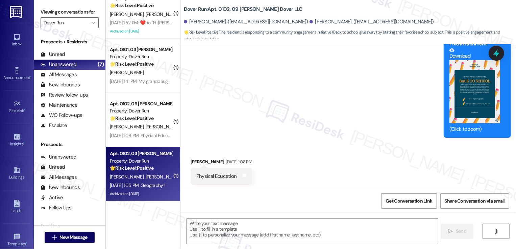
type textarea "Fetching suggested responses. Please feel free to read through the conversation…"
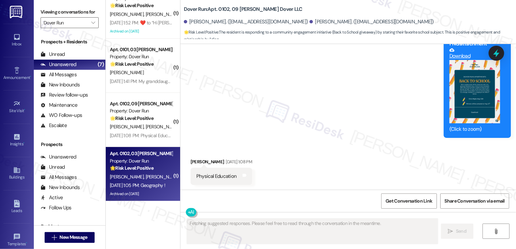
click at [158, 176] on div "J. Wallace P. Rolfingsmeyer" at bounding box center [141, 176] width 64 height 8
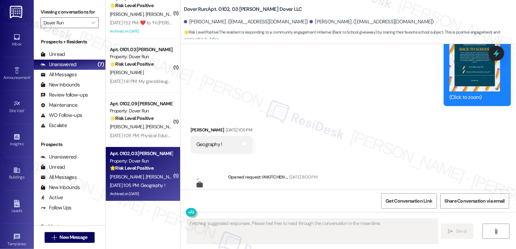
scroll to position [5031, 0]
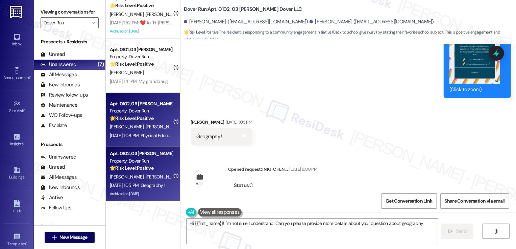
type textarea "Hi {{first_name}}! I'm not sure I understand. Can you please provide more detai…"
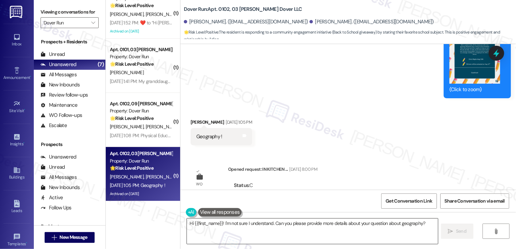
click at [229, 228] on textarea "Hi {{first_name}}! I'm not sure I understand. Can you please provide more detai…" at bounding box center [312, 230] width 251 height 25
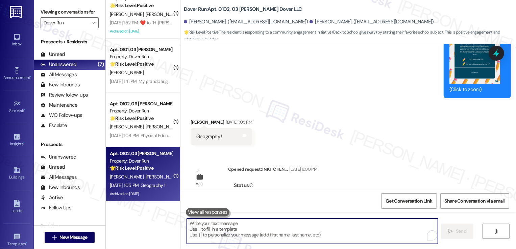
paste textarea "Hi [PERSON_NAME], thank you so much for entering our giveaway! We truly appreci…"
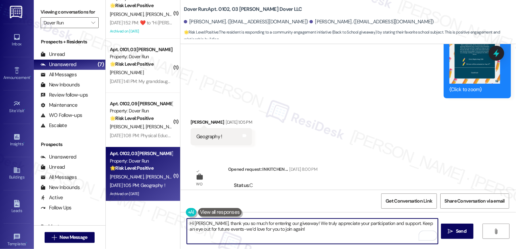
click at [199, 223] on textarea "Hi [PERSON_NAME], thank you so much for entering our giveaway! We truly appreci…" at bounding box center [312, 230] width 251 height 25
type textarea "Hi Patricia, thank you so much for entering our giveaway! We truly appreciate y…"
click at [452, 230] on icon "" at bounding box center [450, 230] width 5 height 5
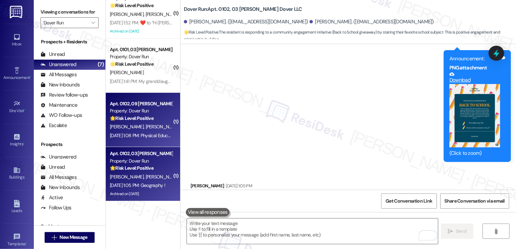
scroll to position [4967, 0]
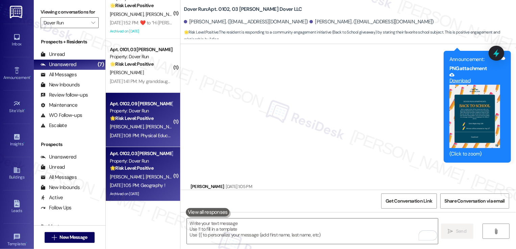
click at [163, 137] on div "[DATE] 1:08 PM: Physical Education [DATE] 1:08 PM: Physical Education" at bounding box center [144, 135] width 68 height 6
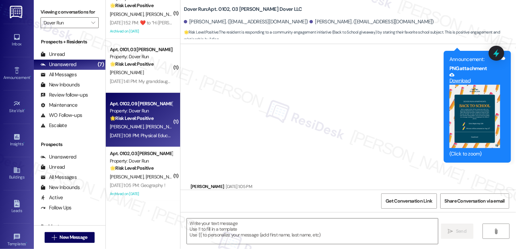
type textarea "Fetching suggested responses. Please feel free to read through the conversation…"
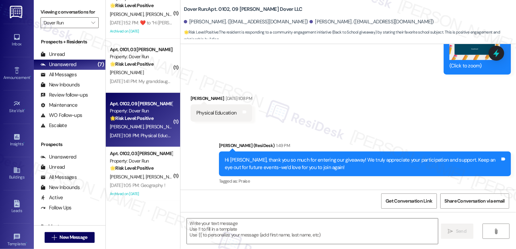
type textarea "Fetching suggested responses. Please feel free to read through the conversation…"
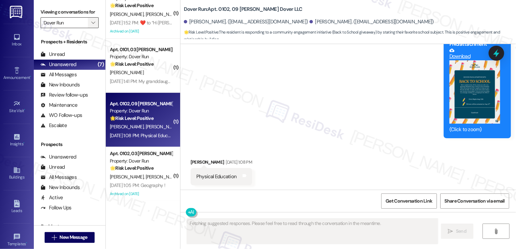
scroll to position [638, 0]
click at [91, 25] on icon "" at bounding box center [93, 22] width 4 height 5
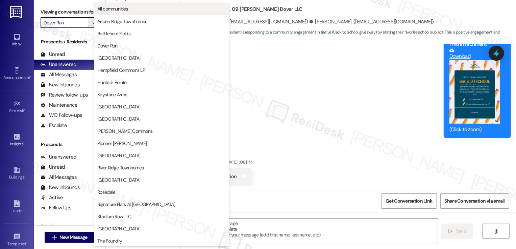
click at [118, 7] on span "All communities" at bounding box center [112, 8] width 31 height 7
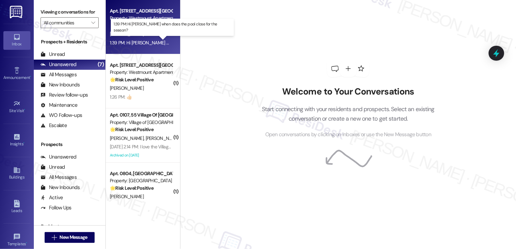
click at [162, 42] on div "1:39 PM: Hi Sarah when does the pool close for the season? 1:39 PM: Hi Sarah wh…" at bounding box center [179, 43] width 138 height 6
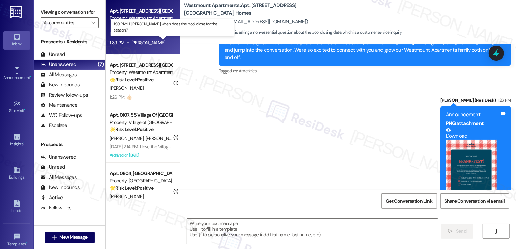
type textarea "Fetching suggested responses. Please feel free to read through the conversation…"
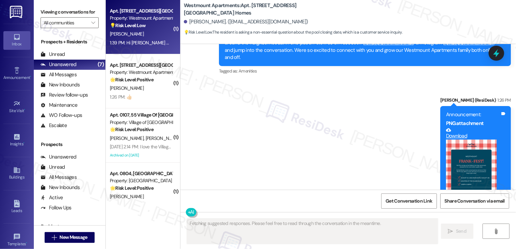
scroll to position [3880, 0]
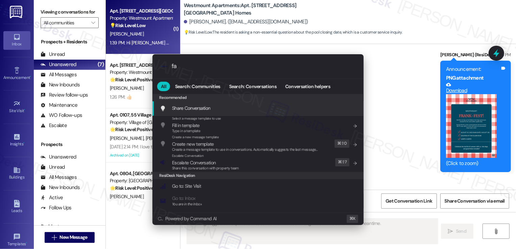
type input "faw"
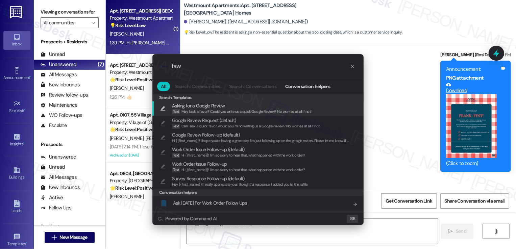
type textarea "Hi {{first_name}}! I can certainly find out when the"
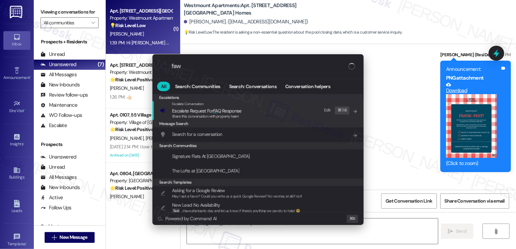
type input "fa"
type textarea "Hi {{first_name}}! I can certainly find out when the pool"
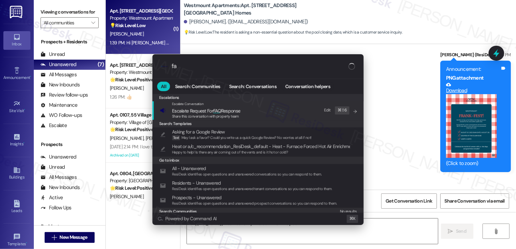
type input "faq"
type textarea "Hi {{first_name}}! I can certainly find out when the pool closes for the season…"
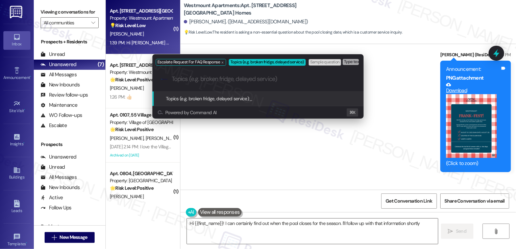
type textarea "Hi {{first_name}}! I can certainly find out when the pool closes for the season…"
type input "Pool closing"
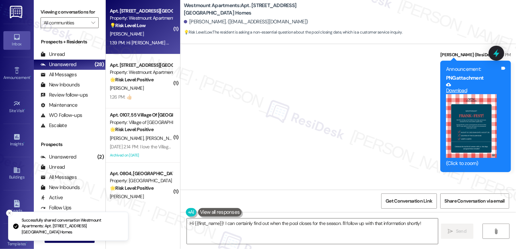
scroll to position [3879, 0]
click at [144, 95] on div "1:26 PM: 👍🏻 1:26 PM: 👍🏻" at bounding box center [141, 97] width 64 height 8
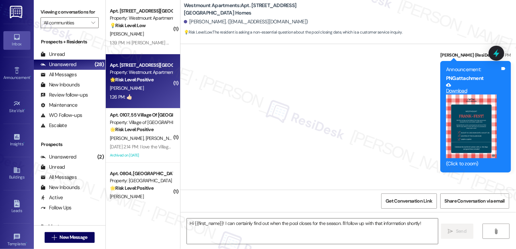
type textarea "Fetching suggested responses. Please feel free to read through the conversation…"
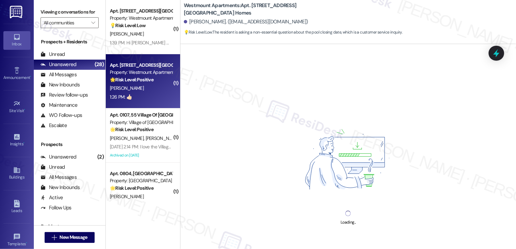
click at [144, 95] on div "1:26 PM: 👍🏻 1:26 PM: 👍🏻" at bounding box center [141, 97] width 64 height 8
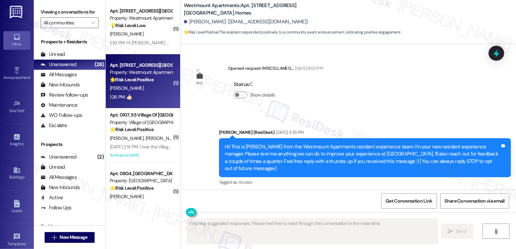
scroll to position [4694, 0]
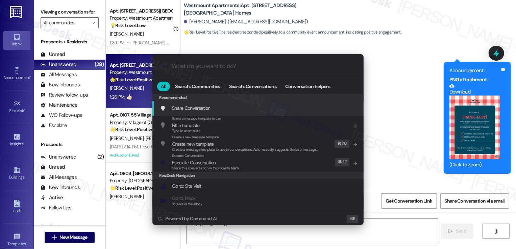
click at [474, 93] on div ".cls-1{fill:#0a055f;}.cls-2{fill:#0cc4c4;} resideskLogoBlueOrange All Search: C…" at bounding box center [258, 124] width 516 height 249
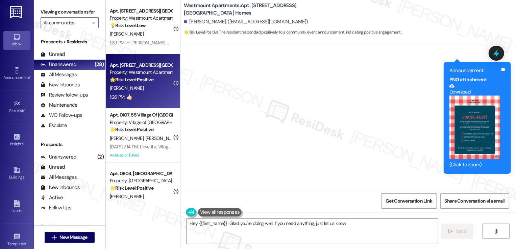
type textarea "Hey {{first_name}}! Glad you're doing well. If you need anything, just let us k…"
click at [474, 95] on button "Zoom image" at bounding box center [475, 127] width 51 height 64
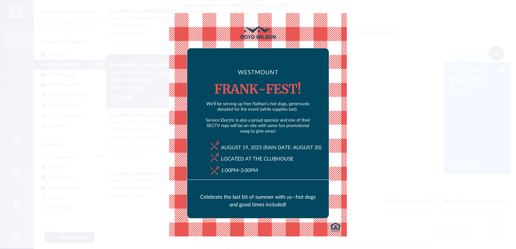
click at [438, 116] on button "Unzoom image" at bounding box center [258, 124] width 516 height 249
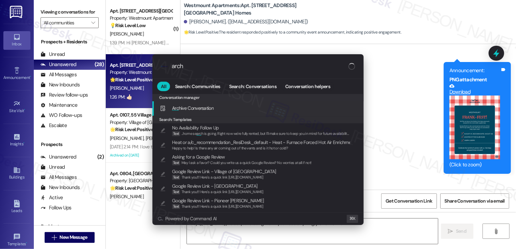
type input "archi"
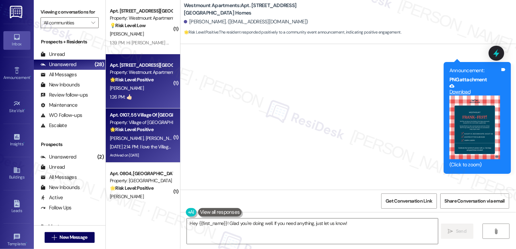
click at [149, 131] on div "🌟 Risk Level: Positive The resident expresses positive sentiment about the comm…" at bounding box center [141, 129] width 63 height 7
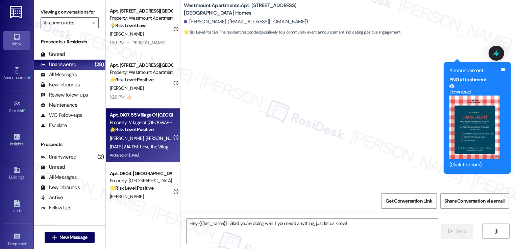
click at [149, 131] on div "🌟 Risk Level: Positive The resident expresses positive sentiment about the comm…" at bounding box center [141, 129] width 63 height 7
type textarea "Fetching suggested responses. Please feel free to read through the conversation…"
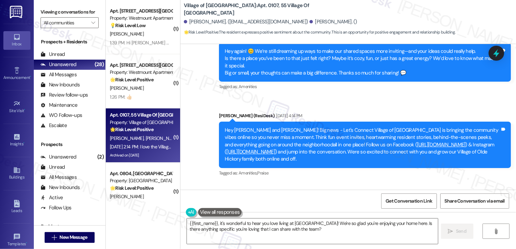
scroll to position [5452, 0]
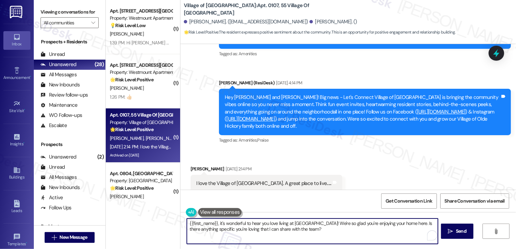
drag, startPoint x: 428, startPoint y: 223, endPoint x: 430, endPoint y: 235, distance: 12.1
click at [430, 235] on div "{{first_name}}, it's wonderful to hear you love living at Village of Olde Hicko…" at bounding box center [313, 231] width 252 height 26
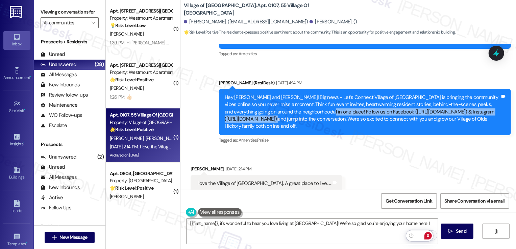
drag, startPoint x: 285, startPoint y: 92, endPoint x: 328, endPoint y: 99, distance: 43.5
click at [328, 99] on div "Hey James and Charlotte! Big news - Let's Connect Village of Olde Hickory is br…" at bounding box center [363, 112] width 276 height 36
click at [351, 109] on div "Hey James and Charlotte! Big news - Let's Connect Village of Olde Hickory is br…" at bounding box center [363, 112] width 276 height 36
drag, startPoint x: 283, startPoint y: 92, endPoint x: 328, endPoint y: 99, distance: 45.5
click at [328, 99] on div "Hey James and Charlotte! Big news - Let's Connect Village of Olde Hickory is br…" at bounding box center [363, 112] width 276 height 36
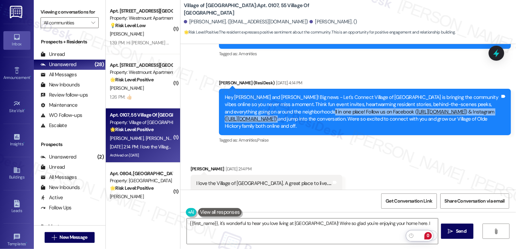
copy div "Follow us on Facebook ( https://www.facebook.com/VillageOfOldeHickoryApts ) & I…"
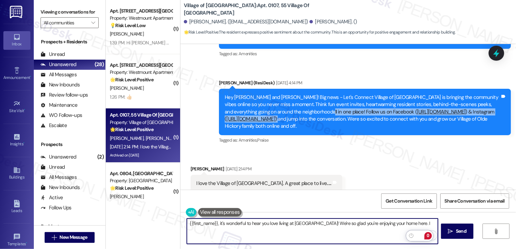
click at [317, 228] on textarea "{{first_name}}, it's wonderful to hear you love living at Village of Olde Hicko…" at bounding box center [312, 230] width 251 height 25
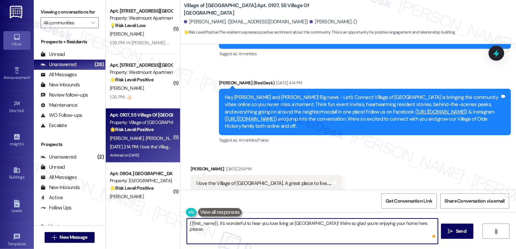
paste textarea "Follow us on Facebook (https://www.facebook.com/VillageOfOldeHickoryApts) & Ins…"
click at [202, 229] on textarea "{{first_name}}, it's wonderful to hear you love living at Village of Olde Hicko…" at bounding box center [312, 230] width 251 height 25
click at [195, 165] on div "Charlotte Knapp Aug 14, 2025 at 2:14 PM" at bounding box center [267, 169] width 152 height 9
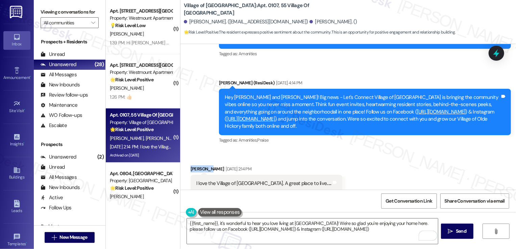
copy div "Charlotte"
click at [210, 226] on textarea "{{first_name}}, it's wonderful to hear you love living at Village of Olde Hicko…" at bounding box center [312, 230] width 251 height 25
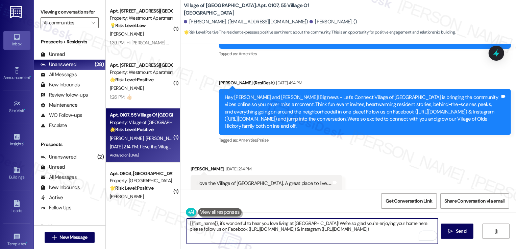
click at [210, 226] on textarea "{{first_name}}, it's wonderful to hear you love living at Village of Olde Hicko…" at bounding box center [312, 230] width 251 height 25
paste textarea "Charlotte"
click at [416, 224] on textarea "Hi Charlotte, it's wonderful to hear you love living at Village of Olde Hickory…" at bounding box center [312, 230] width 251 height 25
click at [413, 222] on textarea "Hi Charlotte, it's wonderful to hear you love living at Village of Olde Hickory…" at bounding box center [312, 230] width 251 height 25
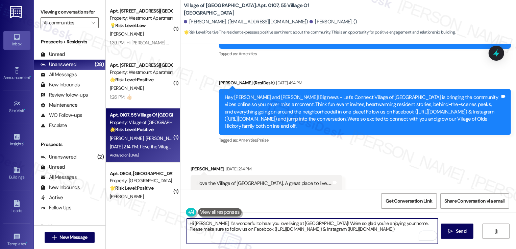
click at [365, 234] on textarea "Hi Charlotte, it's wonderful to hear you love living at Village of Olde Hickory…" at bounding box center [312, 230] width 251 height 25
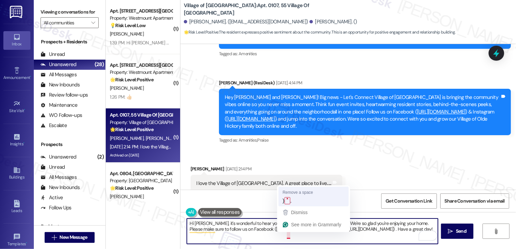
type textarea "Hi Charlotte, it's wonderful to hear you love living at Village of Olde Hickory…"
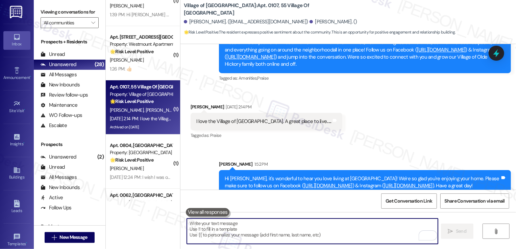
scroll to position [74, 0]
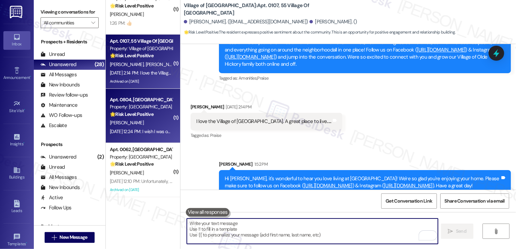
click at [147, 114] on strong "🌟 Risk Level: Positive" at bounding box center [132, 114] width 44 height 6
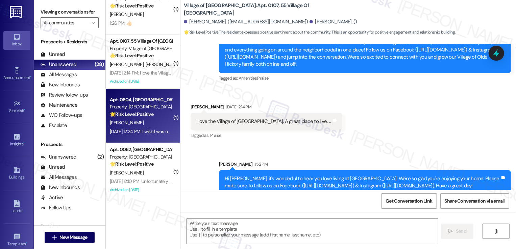
type textarea "Fetching suggested responses. Please feel free to read through the conversation…"
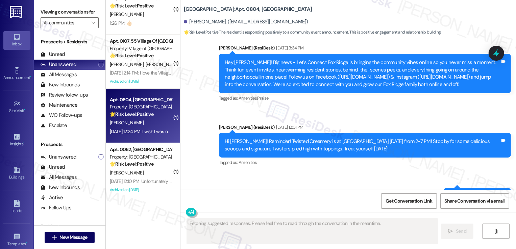
scroll to position [7374, 0]
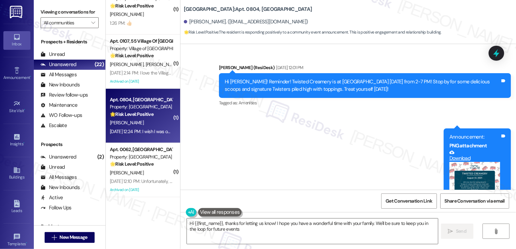
type textarea "Hi {{first_name}}, thanks for letting us know! I hope you have a wonderful time…"
click at [459, 162] on button "Zoom image" at bounding box center [475, 187] width 51 height 51
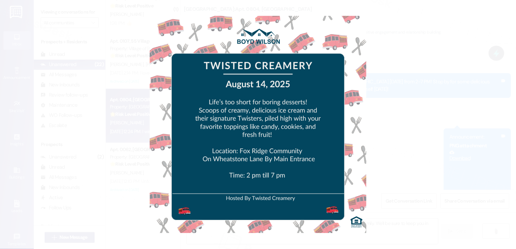
click at [459, 98] on button "Unzoom image" at bounding box center [258, 124] width 516 height 249
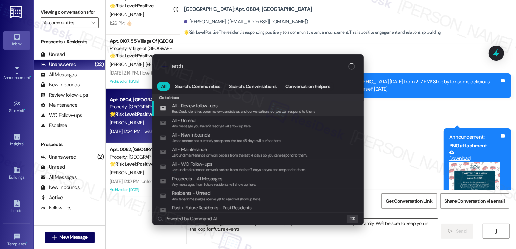
type input "archi"
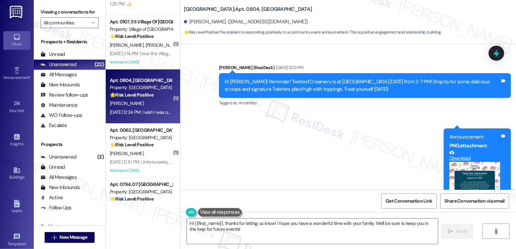
scroll to position [146, 0]
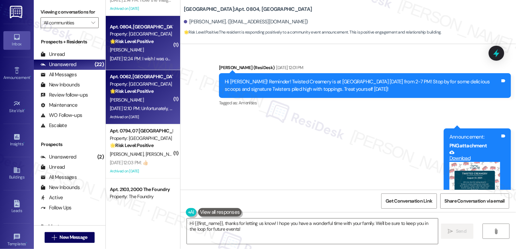
click at [147, 104] on div "Aug 14, 2025 at 12:10 PM: Unfortunately, I'm not feeling well today👎 Aug 14, 20…" at bounding box center [141, 108] width 64 height 8
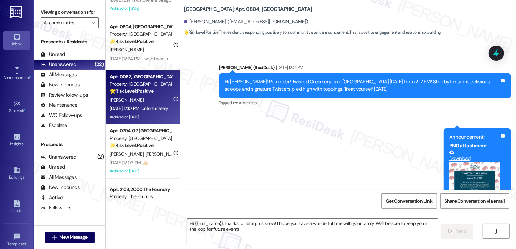
click at [147, 104] on div "Aug 14, 2025 at 12:10 PM: Unfortunately, I'm not feeling well today👎 Aug 14, 20…" at bounding box center [141, 108] width 64 height 8
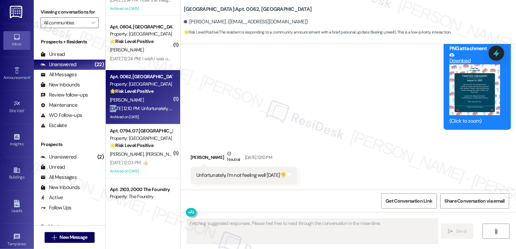
scroll to position [2722, 0]
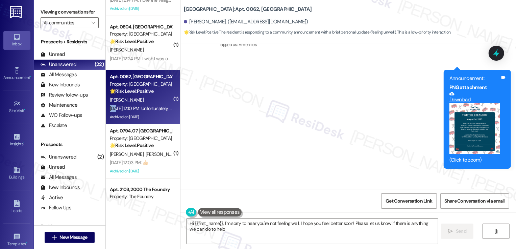
type textarea "Hi {{first_name}}, I'm sorry to hear you're not feeling well. I hope you feel b…"
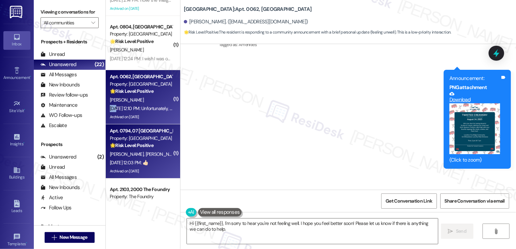
click at [125, 148] on div "🌟 Risk Level: Positive The resident responded with a thumbs up to a community a…" at bounding box center [141, 145] width 63 height 7
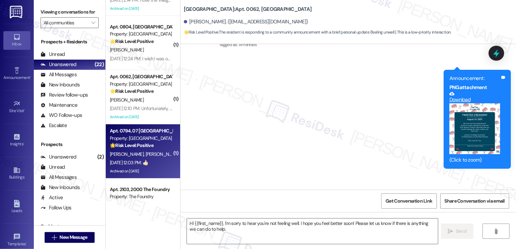
type textarea "Fetching suggested responses. Please feel free to read through the conversation…"
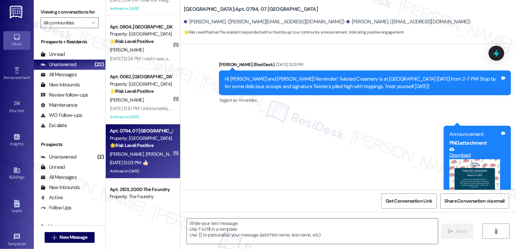
type textarea "Fetching suggested responses. Please feel free to read through the conversation…"
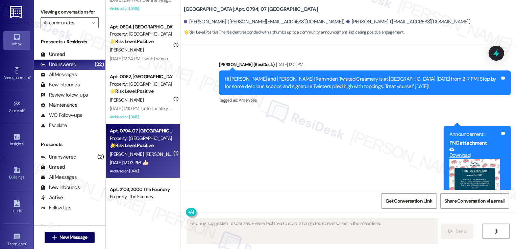
scroll to position [5652, 0]
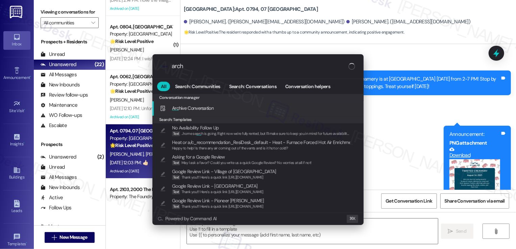
type input "archi"
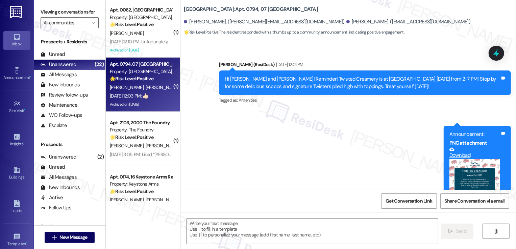
scroll to position [242, 0]
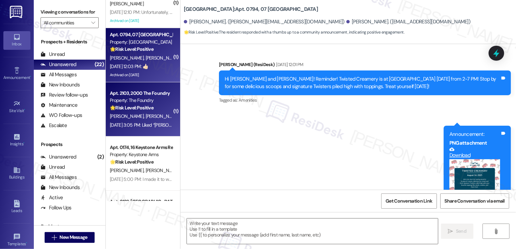
click at [148, 123] on div "Aug 13, 2025 at 3:05 PM: Liked “Sarah (The Foundry): Hi Sebastian and Vanessa! …" at bounding box center [356, 125] width 492 height 6
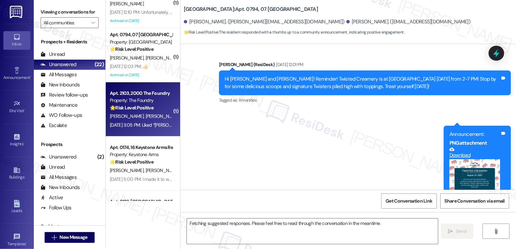
click at [148, 123] on div "Aug 13, 2025 at 3:05 PM: Liked “Sarah (The Foundry): Hi Sebastian and Vanessa! …" at bounding box center [356, 125] width 492 height 6
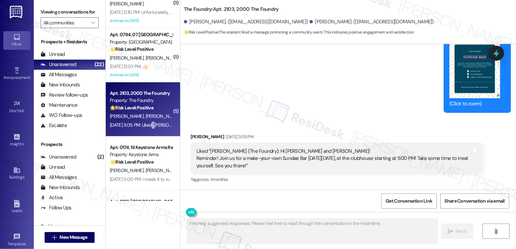
scroll to position [1698, 0]
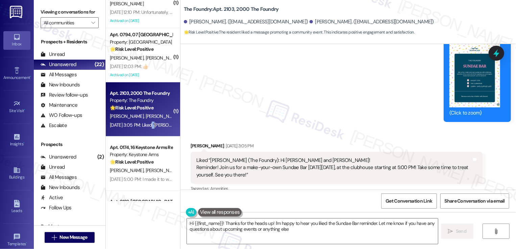
type textarea "Hi {{first_name}}! Thanks for the heads up! I'm happy to hear you liked the Sun…"
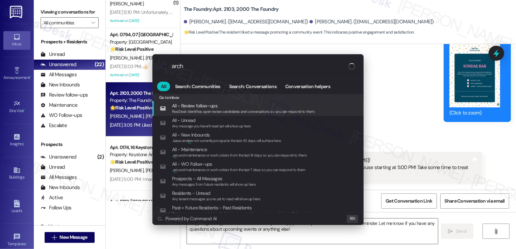
type input "archi"
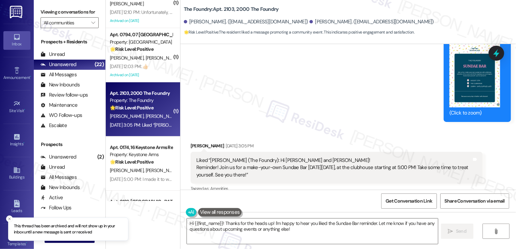
scroll to position [278, 0]
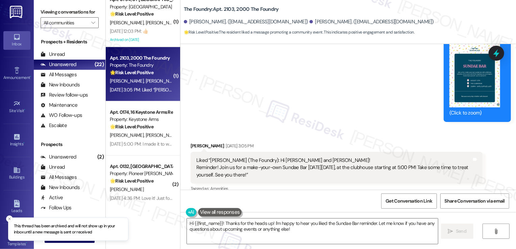
click at [141, 149] on div "Apt. 0174, 16 Keystone Arms Rental Community Property: Keystone Arms 🌟 Risk Lev…" at bounding box center [143, 128] width 74 height 54
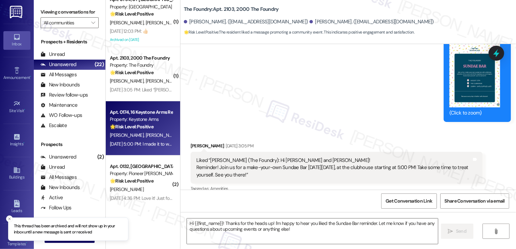
type textarea "Fetching suggested responses. Please feel free to read through the conversation…"
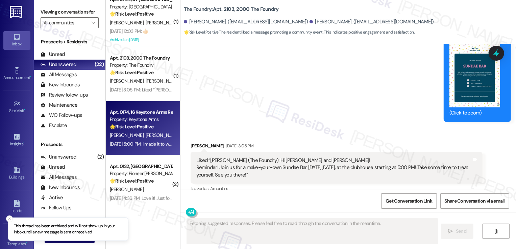
click at [141, 149] on div "Apt. 0174, 16 Keystone Arms Rental Community Property: Keystone Arms 🌟 Risk Lev…" at bounding box center [143, 128] width 74 height 54
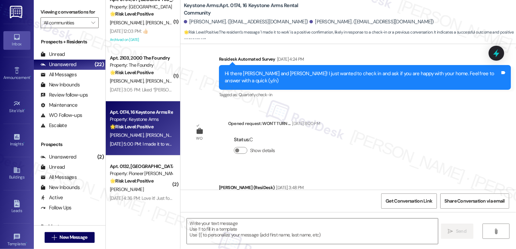
scroll to position [4780, 0]
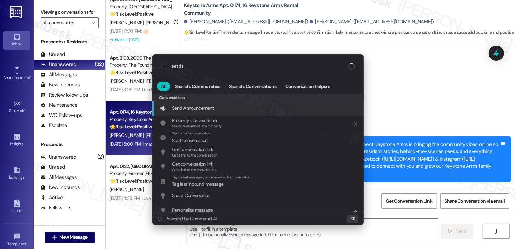
type input "archi"
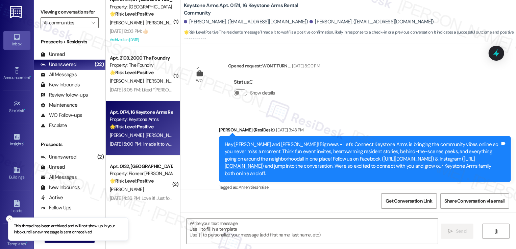
scroll to position [308, 0]
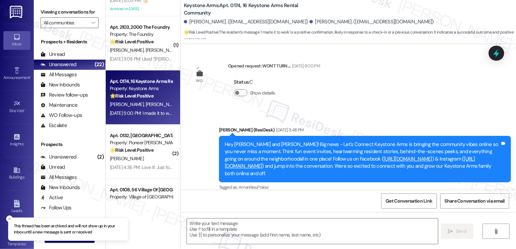
click at [147, 156] on div "R. Boettinger" at bounding box center [141, 158] width 64 height 8
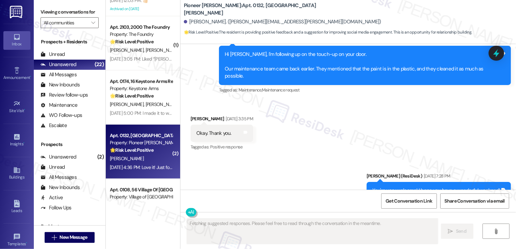
scroll to position [13389, 0]
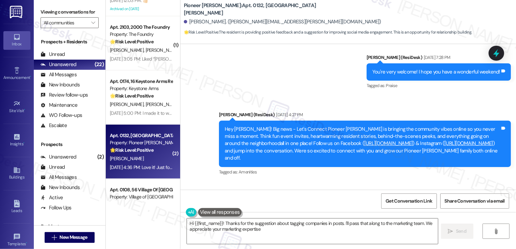
type textarea "Hi {{first_name}}! Thanks for the suggestion about tagging companies in posts. …"
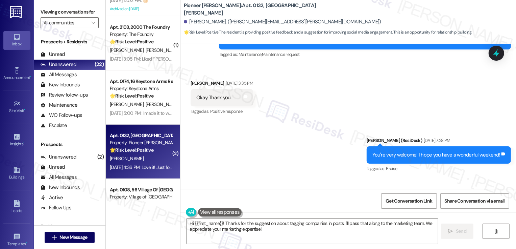
scroll to position [13307, 0]
